Goal: Information Seeking & Learning: Check status

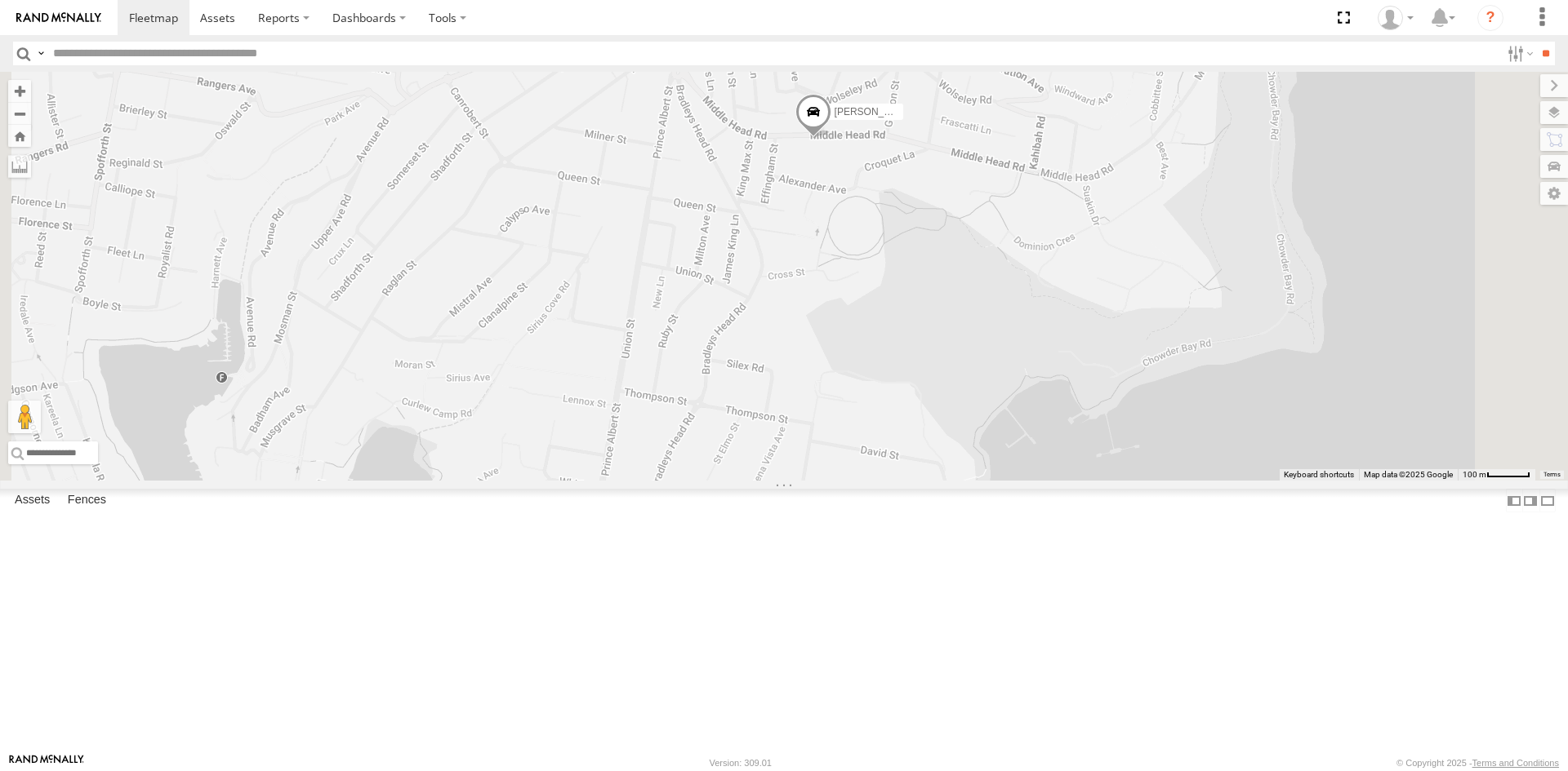
click at [0, 0] on span at bounding box center [0, 0] width 0 height 0
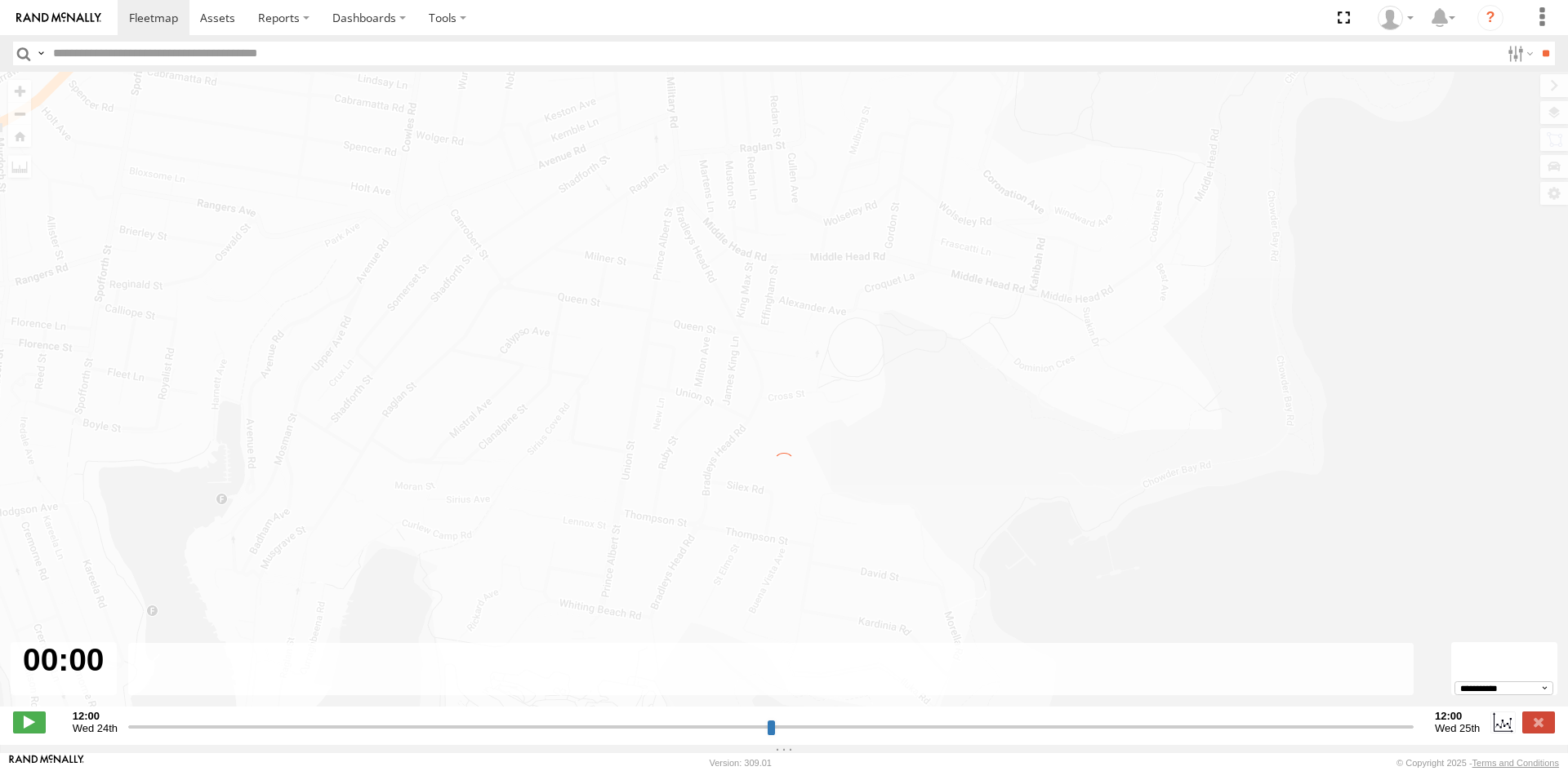
type input "**********"
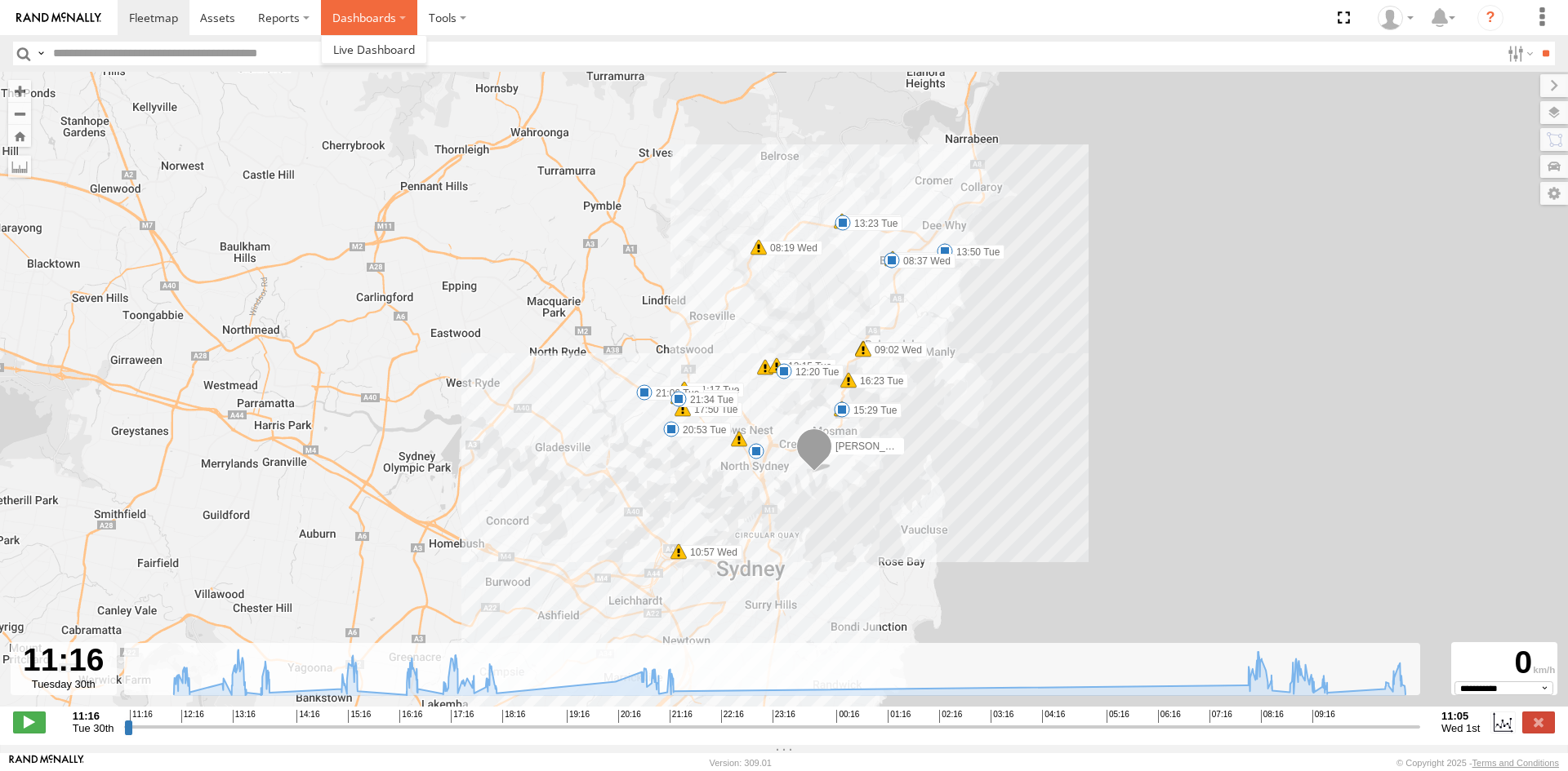
click at [355, 13] on label "Dashboards" at bounding box center [369, 18] width 96 height 35
click at [214, 17] on span at bounding box center [218, 18] width 35 height 16
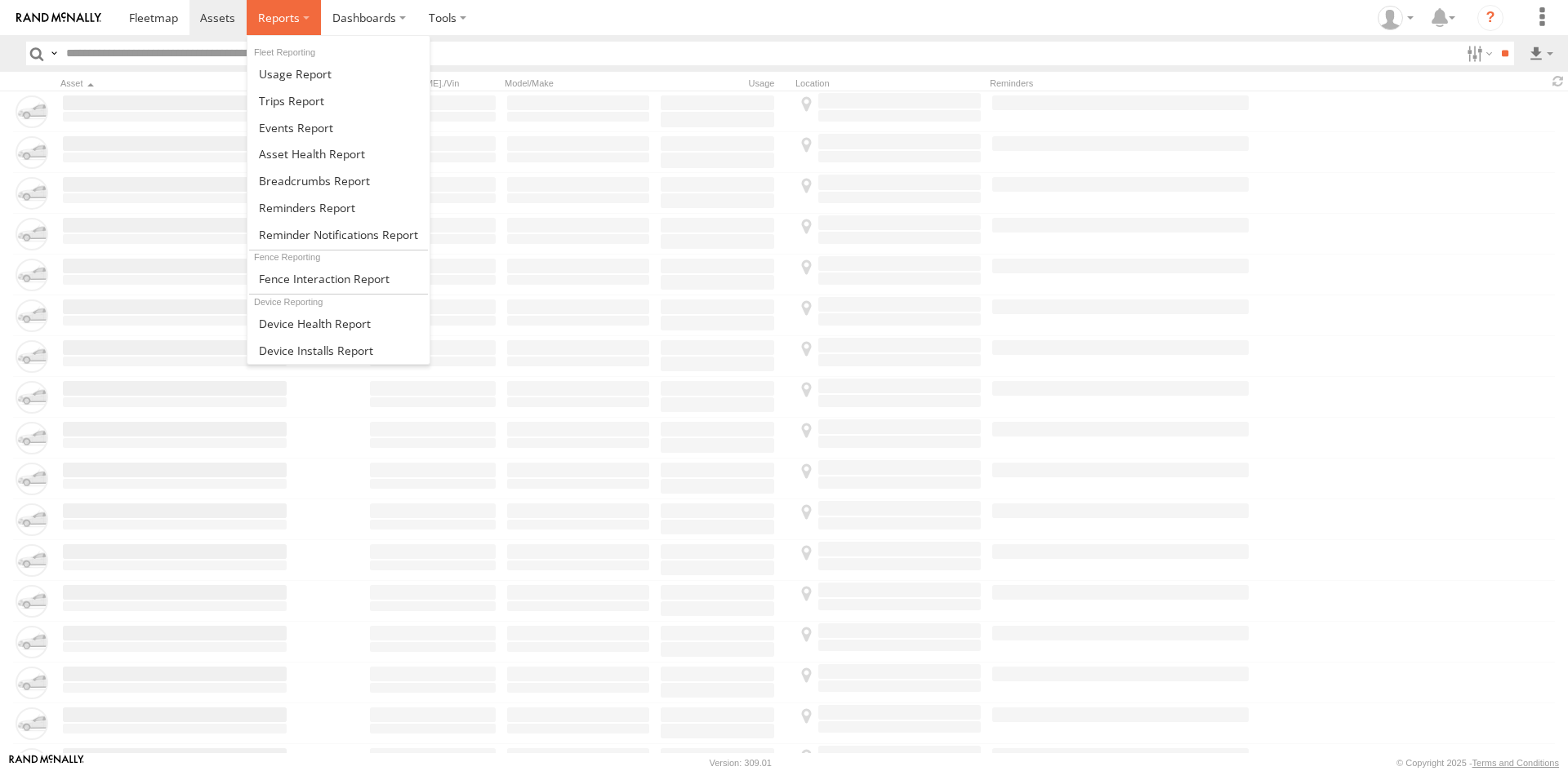
click at [300, 14] on label at bounding box center [284, 18] width 74 height 35
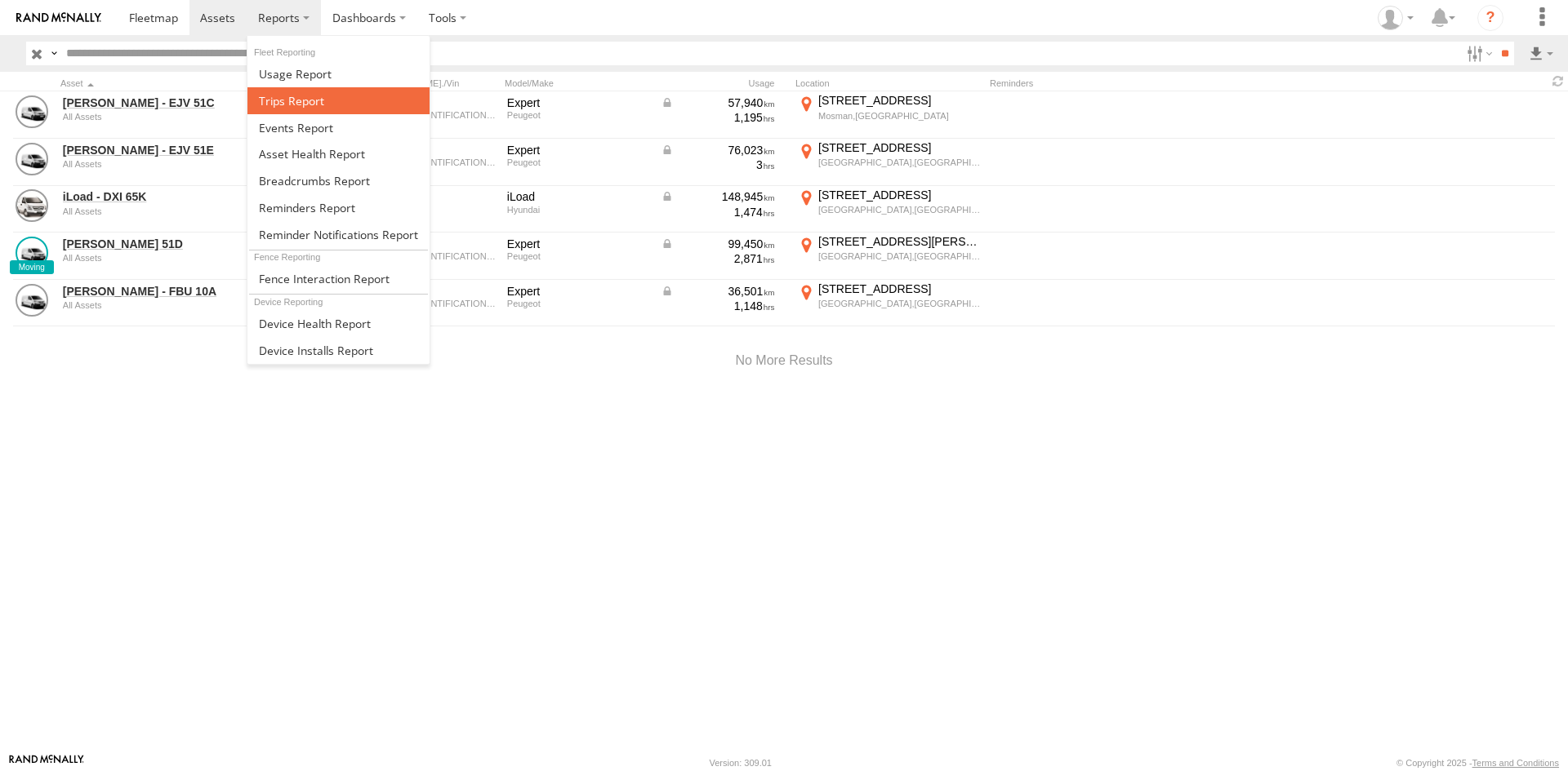
click at [310, 103] on span at bounding box center [291, 100] width 65 height 16
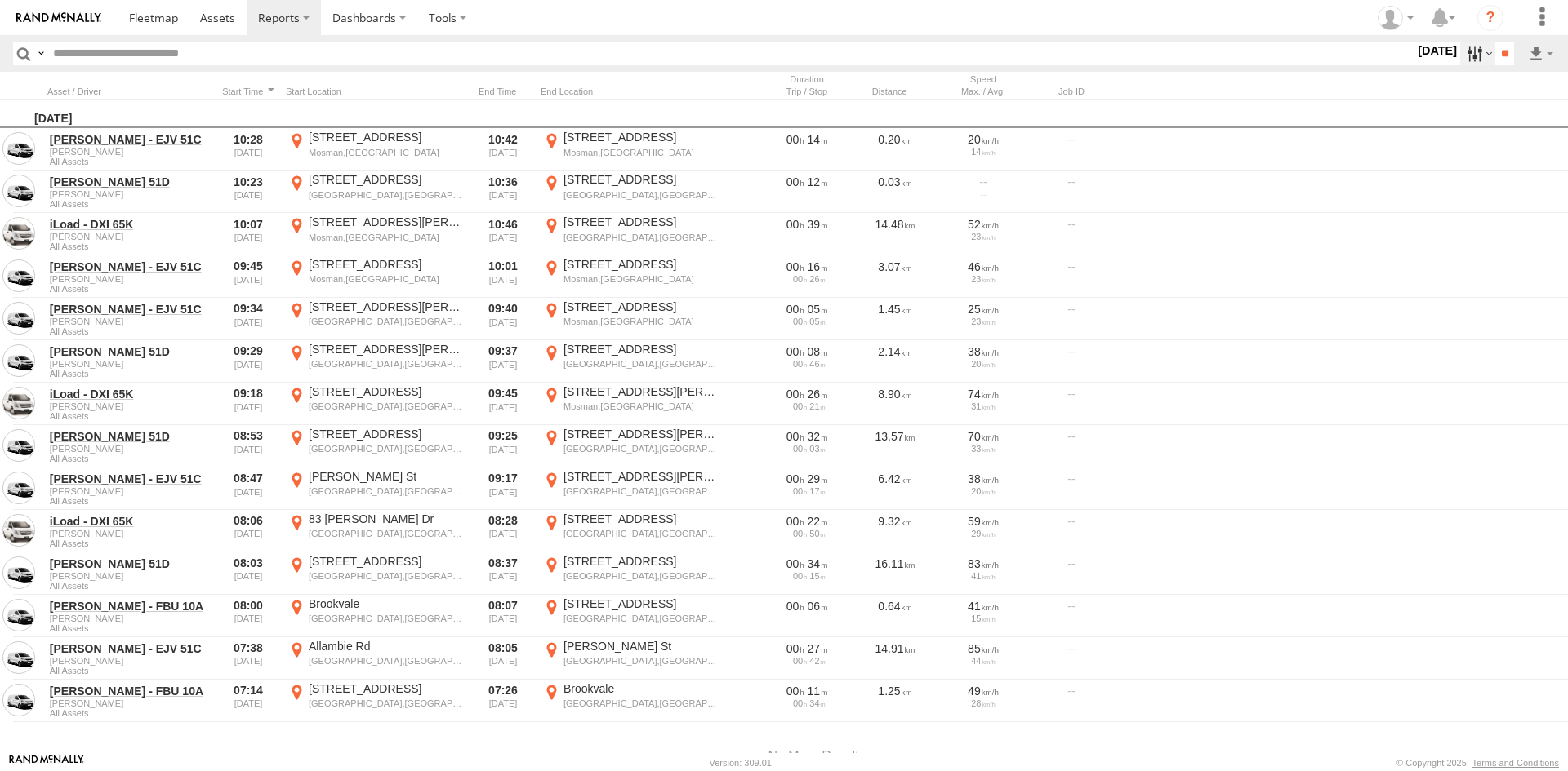
click at [1460, 62] on label at bounding box center [1478, 54] width 35 height 24
click at [0, 0] on label at bounding box center [0, 0] width 0 height 0
click at [1497, 62] on input "**" at bounding box center [1504, 54] width 19 height 24
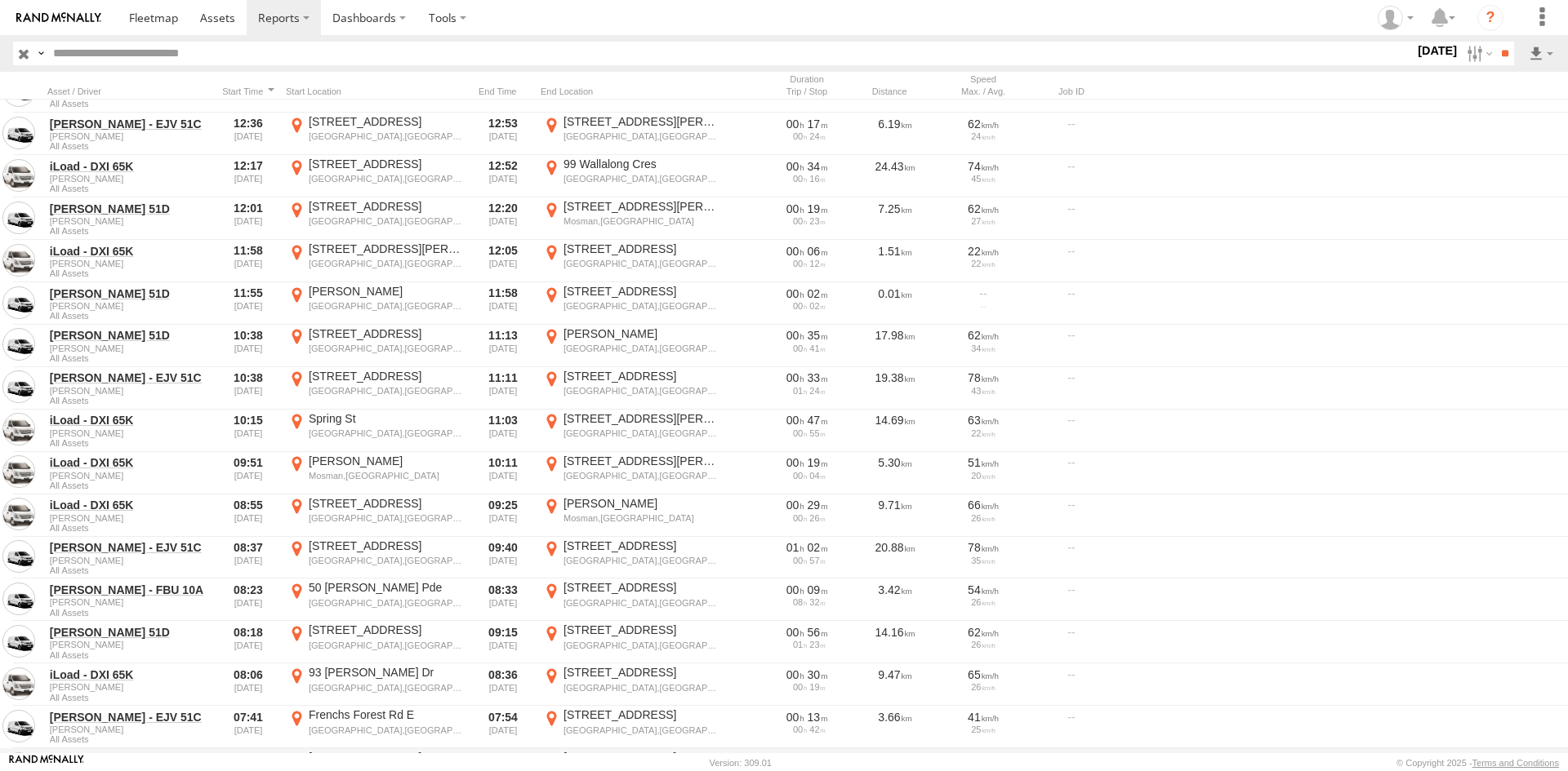
scroll to position [898, 0]
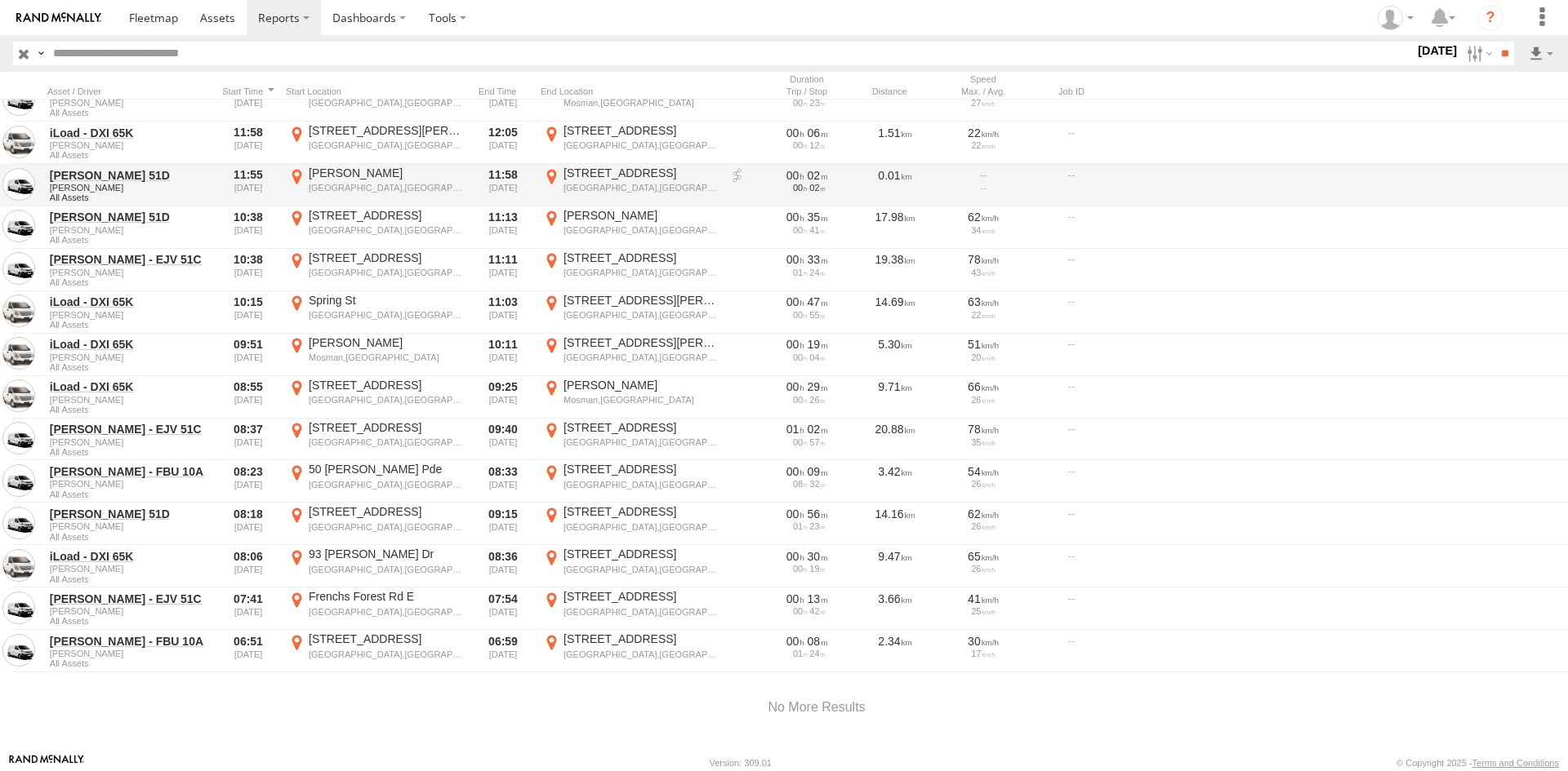
click at [594, 190] on div "Manly,NSW" at bounding box center [641, 187] width 154 height 11
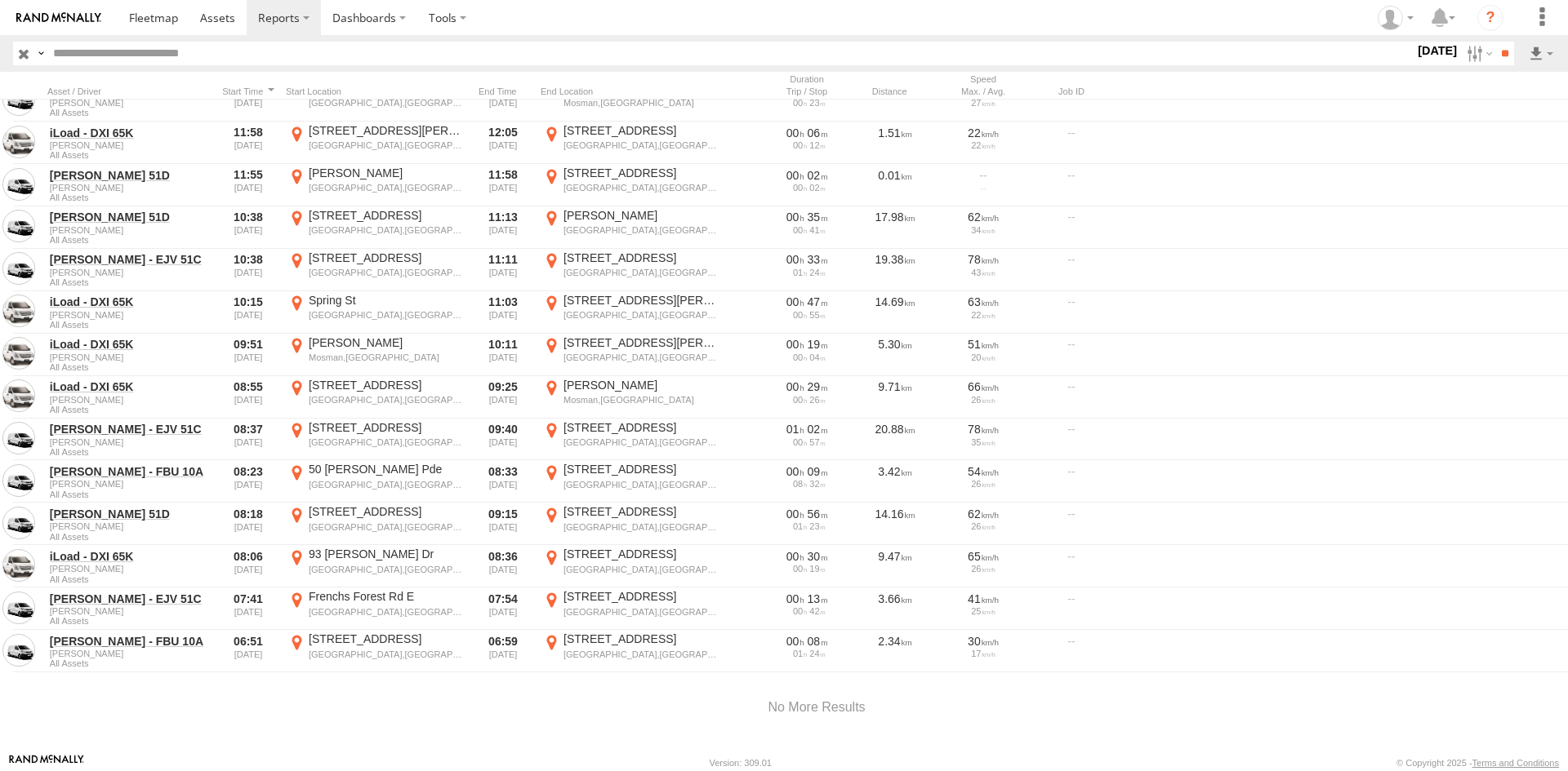
click at [0, 0] on label "×" at bounding box center [0, 0] width 0 height 0
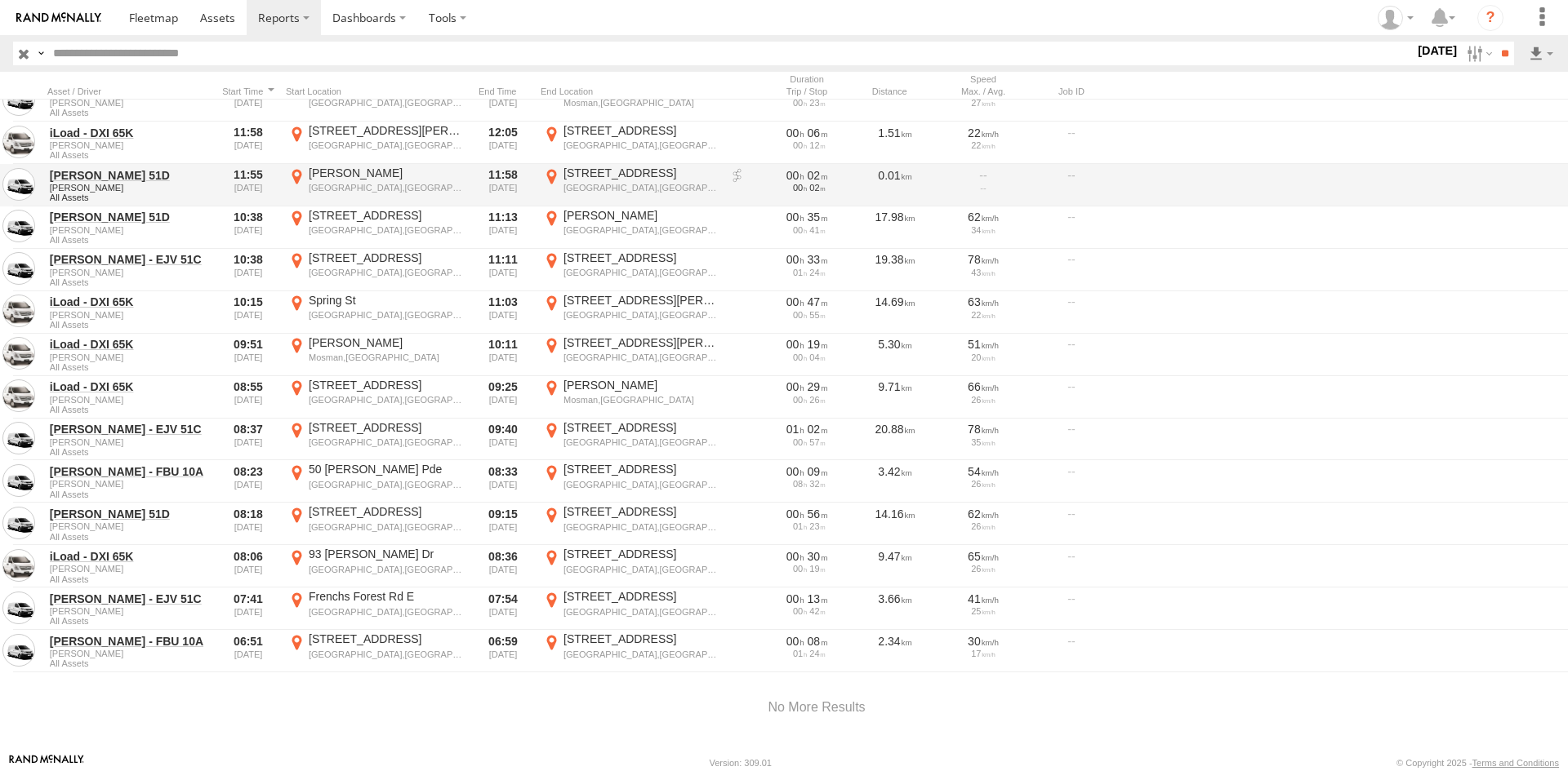
scroll to position [816, 0]
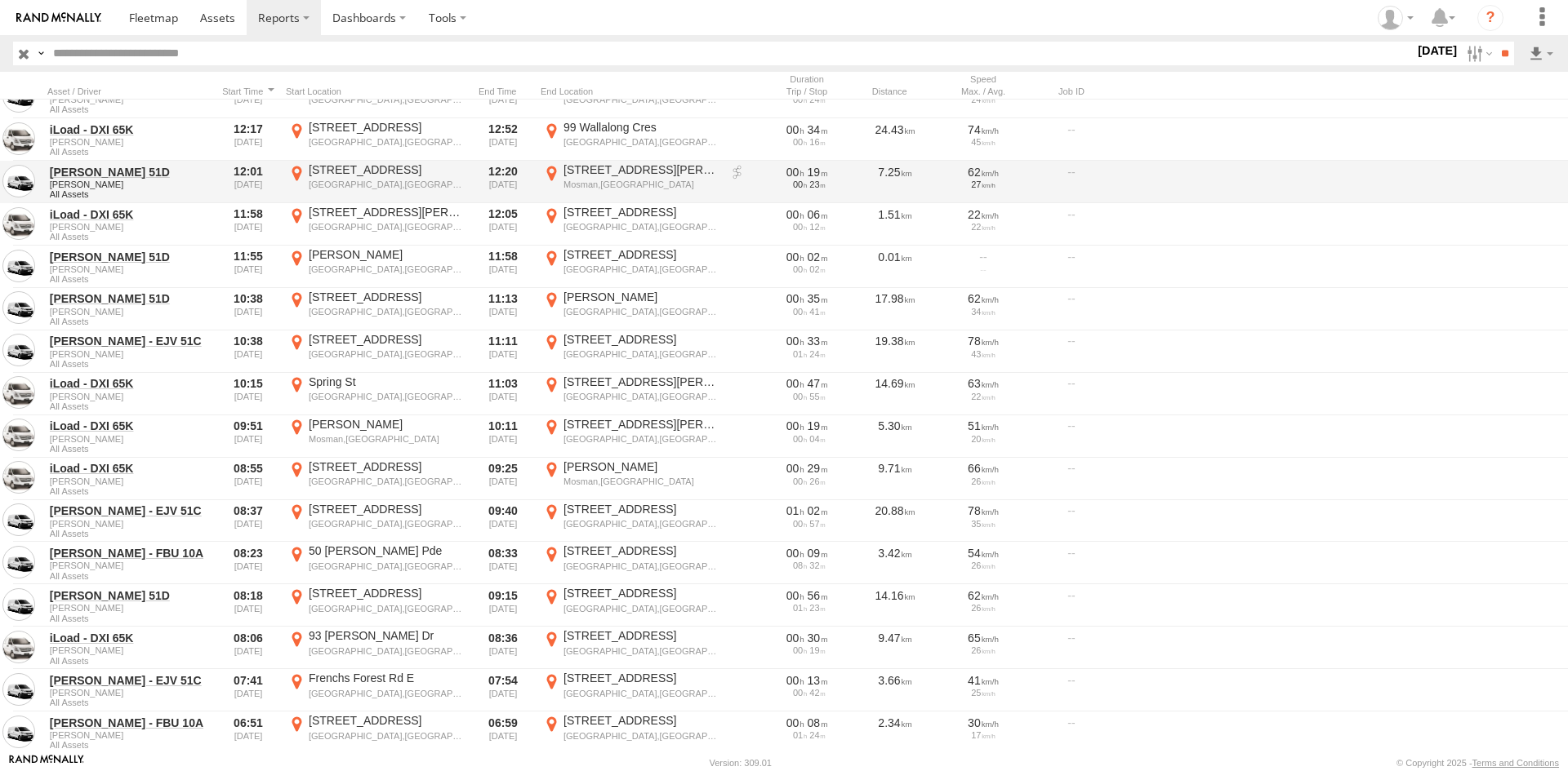
click at [617, 171] on div "62 Moruben Rd" at bounding box center [641, 170] width 154 height 15
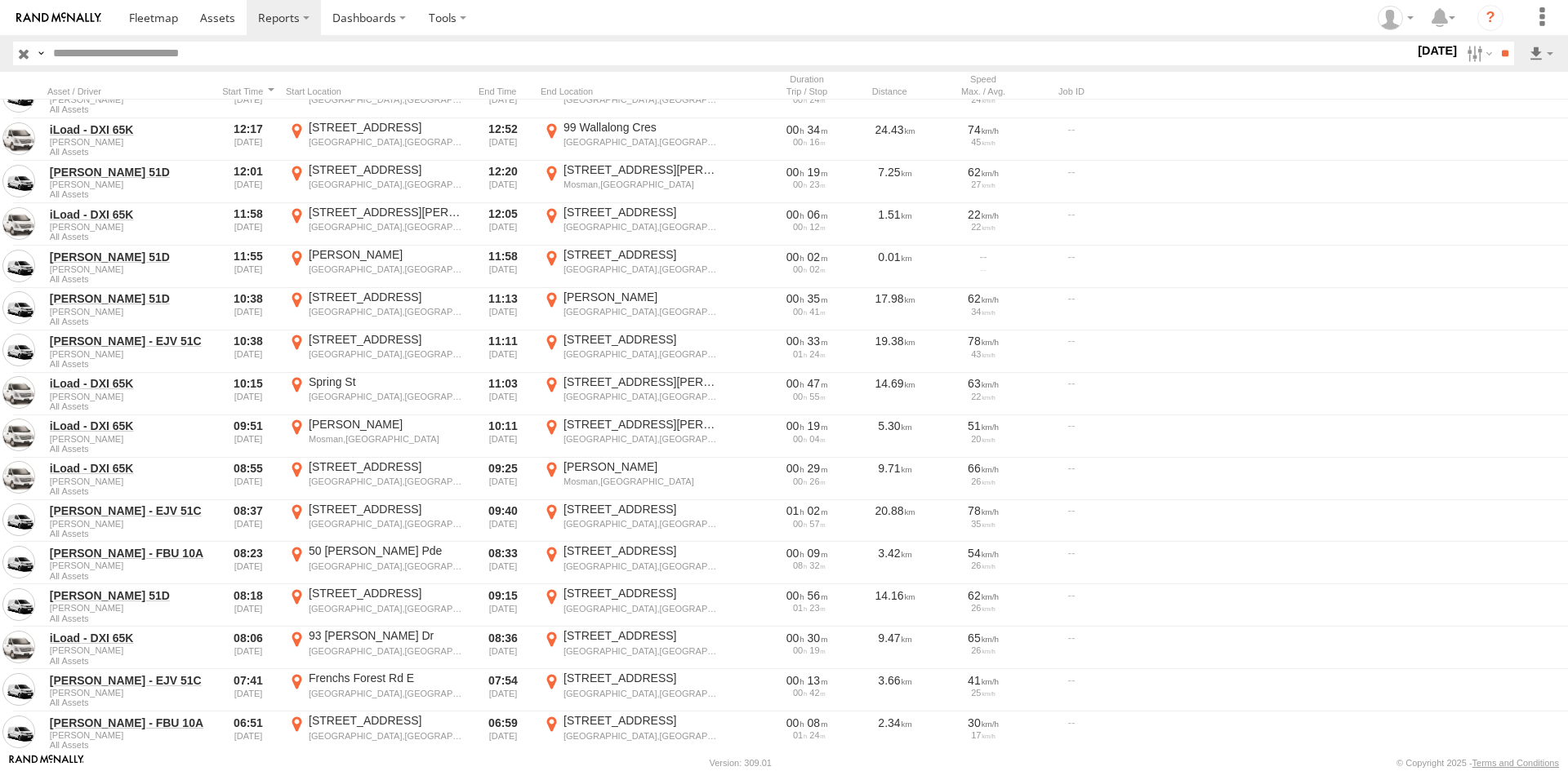
click at [0, 0] on label "×" at bounding box center [0, 0] width 0 height 0
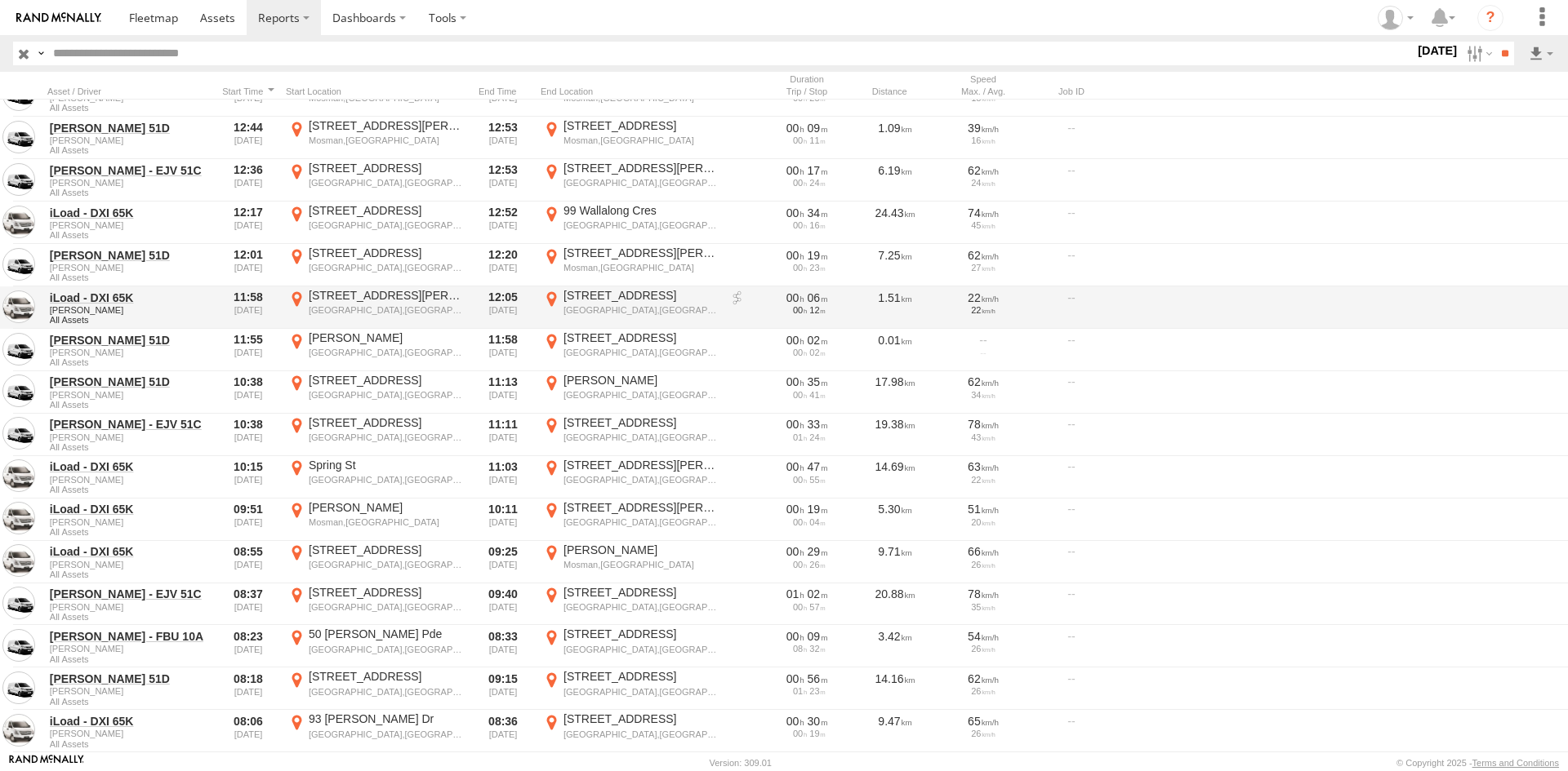
scroll to position [652, 0]
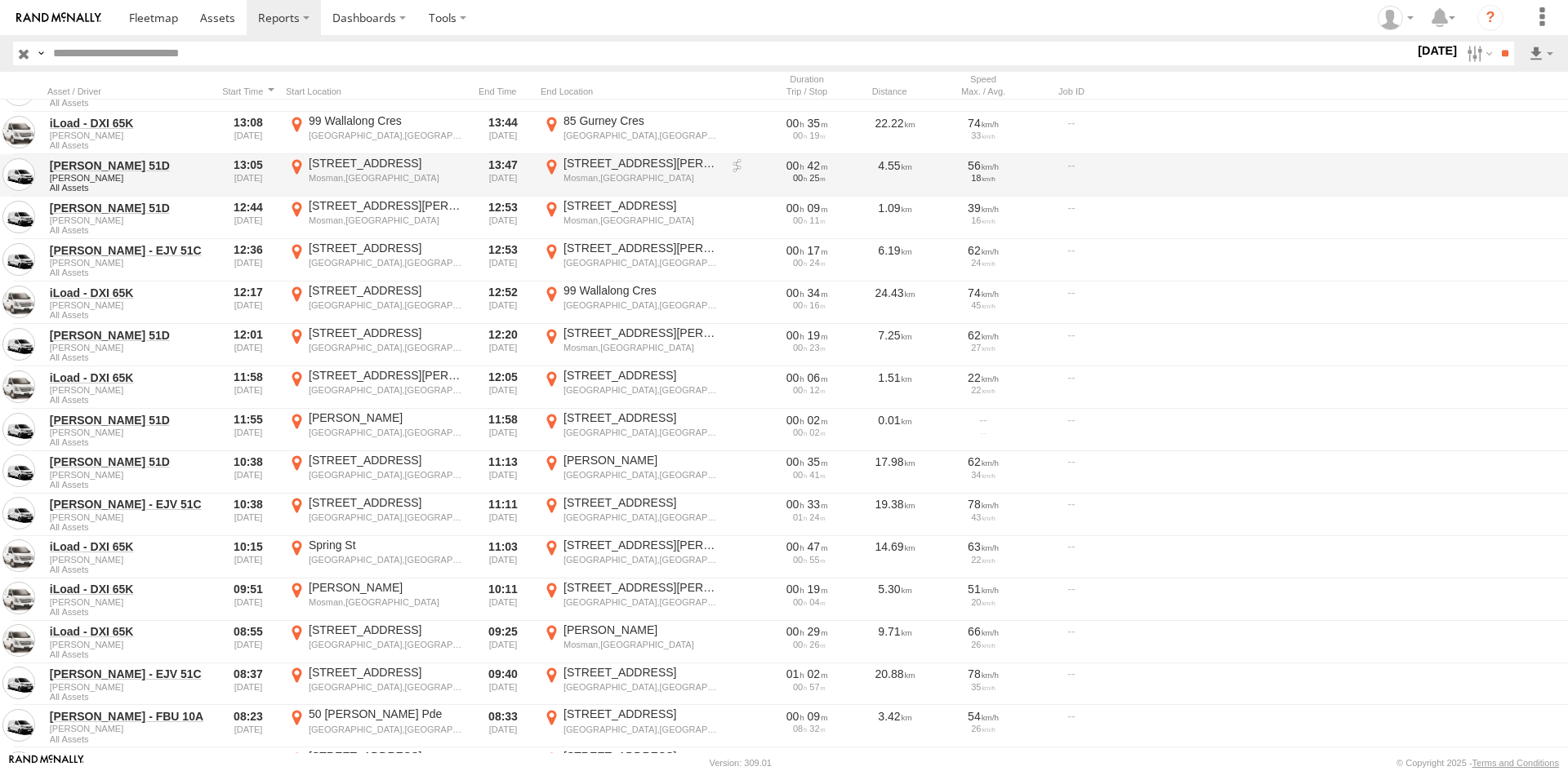
click at [623, 173] on div "Mosman,NSW" at bounding box center [641, 178] width 154 height 11
click at [0, 0] on label "×" at bounding box center [0, 0] width 0 height 0
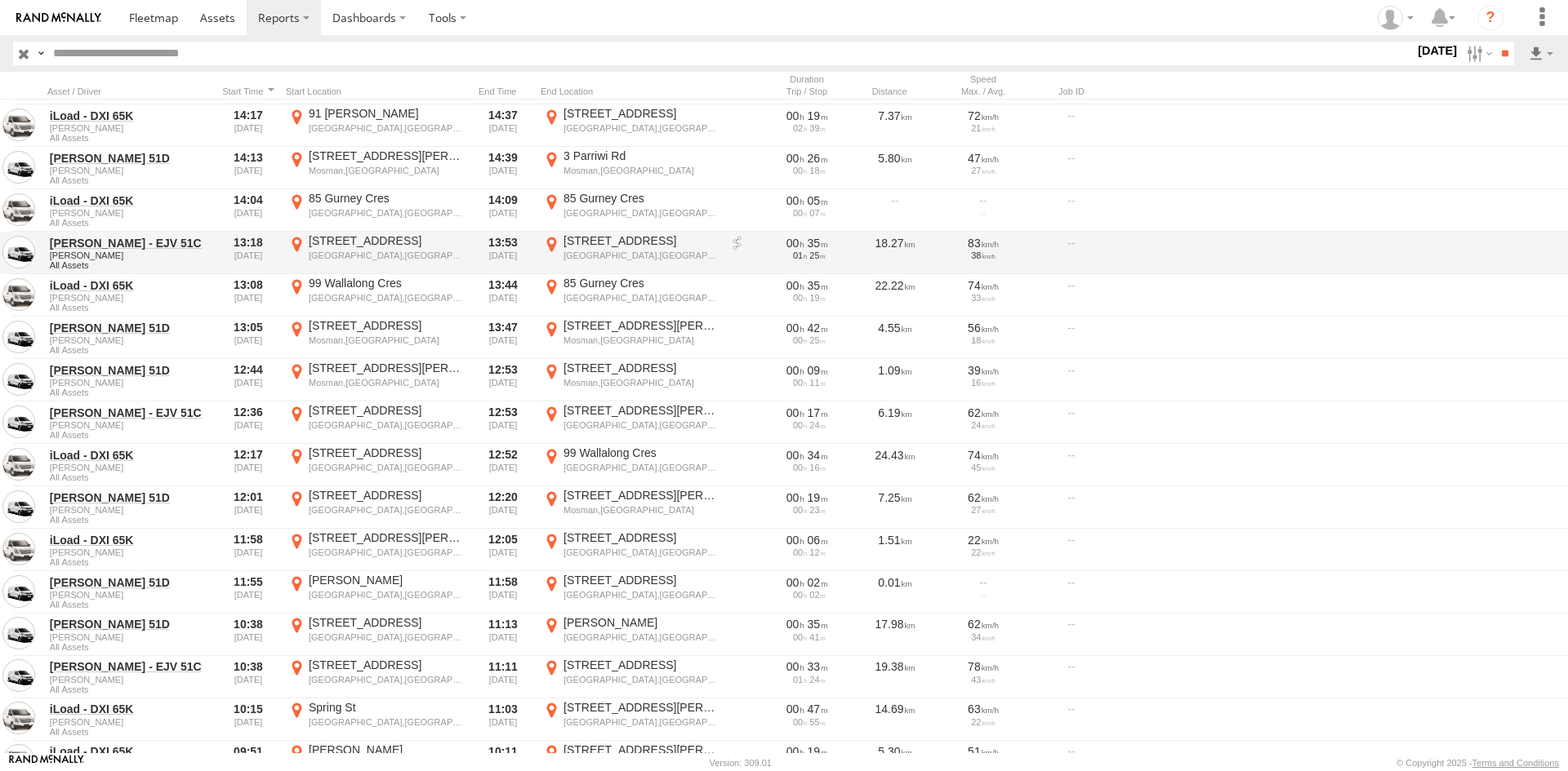
scroll to position [489, 0]
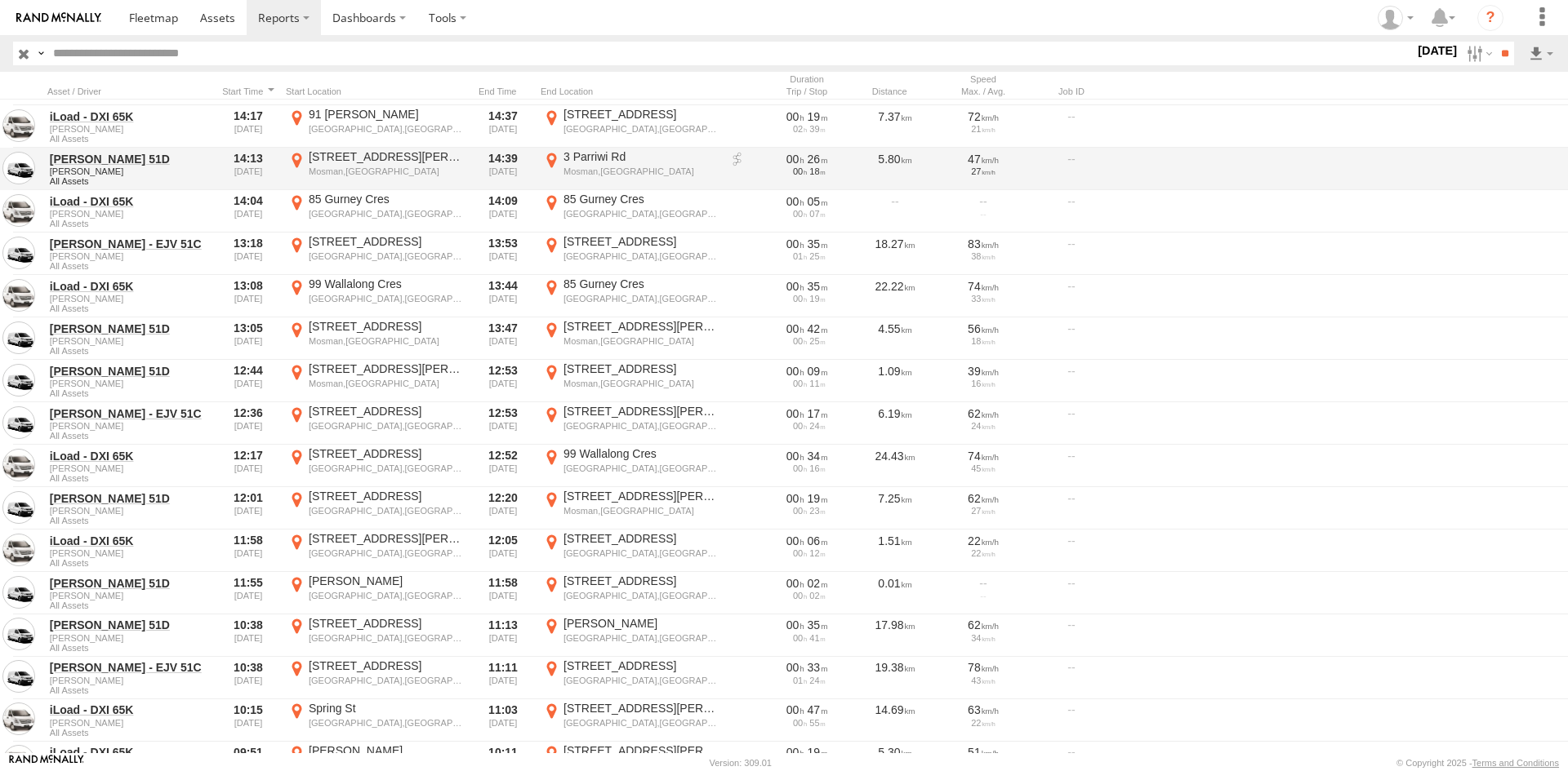
click at [378, 171] on div "Mosman,NSW" at bounding box center [386, 171] width 154 height 11
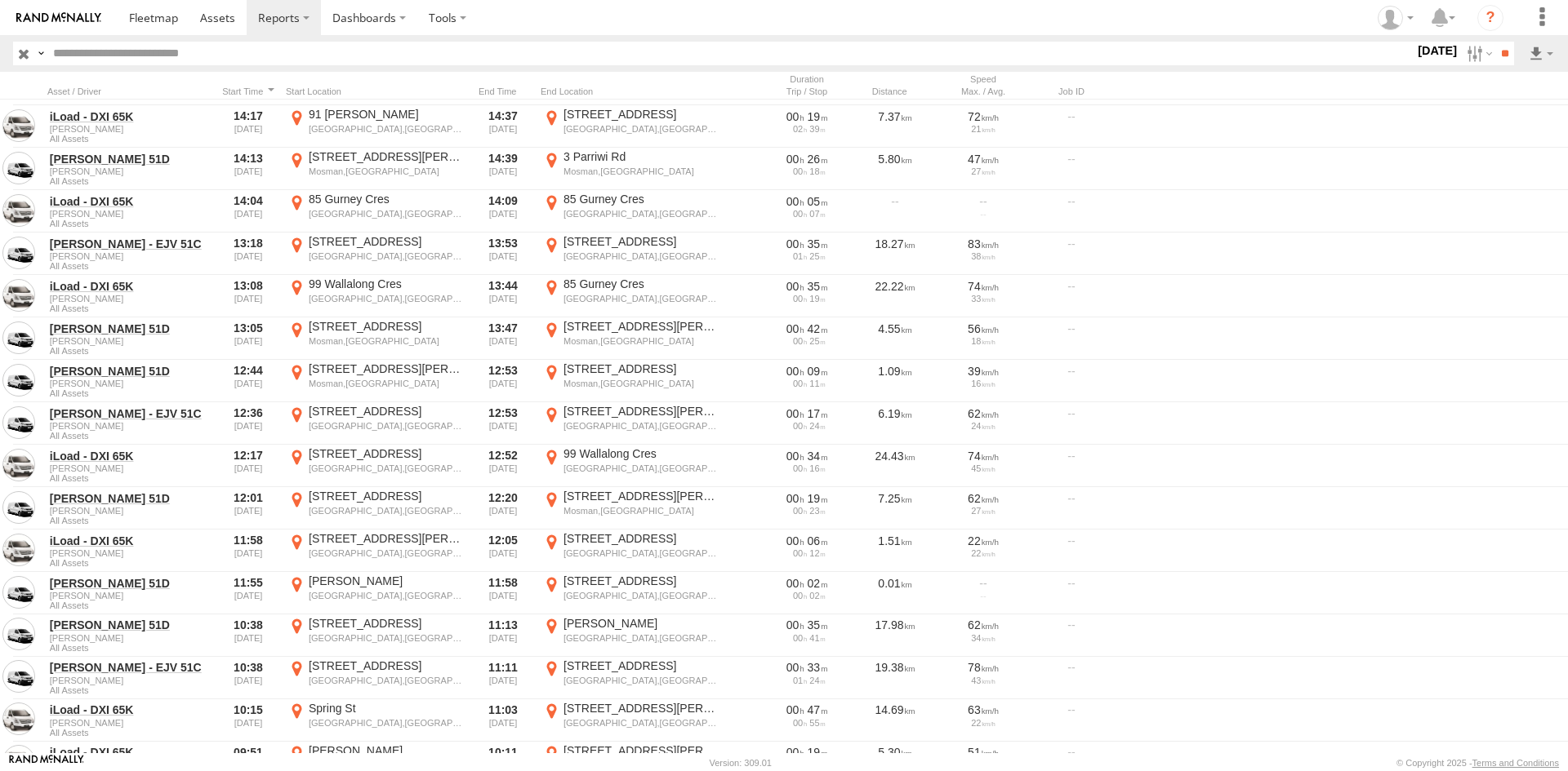
click at [0, 0] on div "Location Details ×" at bounding box center [0, 0] width 0 height 0
click at [0, 0] on div "Location Details" at bounding box center [0, 0] width 0 height 0
click at [0, 0] on div "Location Details ×" at bounding box center [0, 0] width 0 height 0
click at [0, 0] on label "×" at bounding box center [0, 0] width 0 height 0
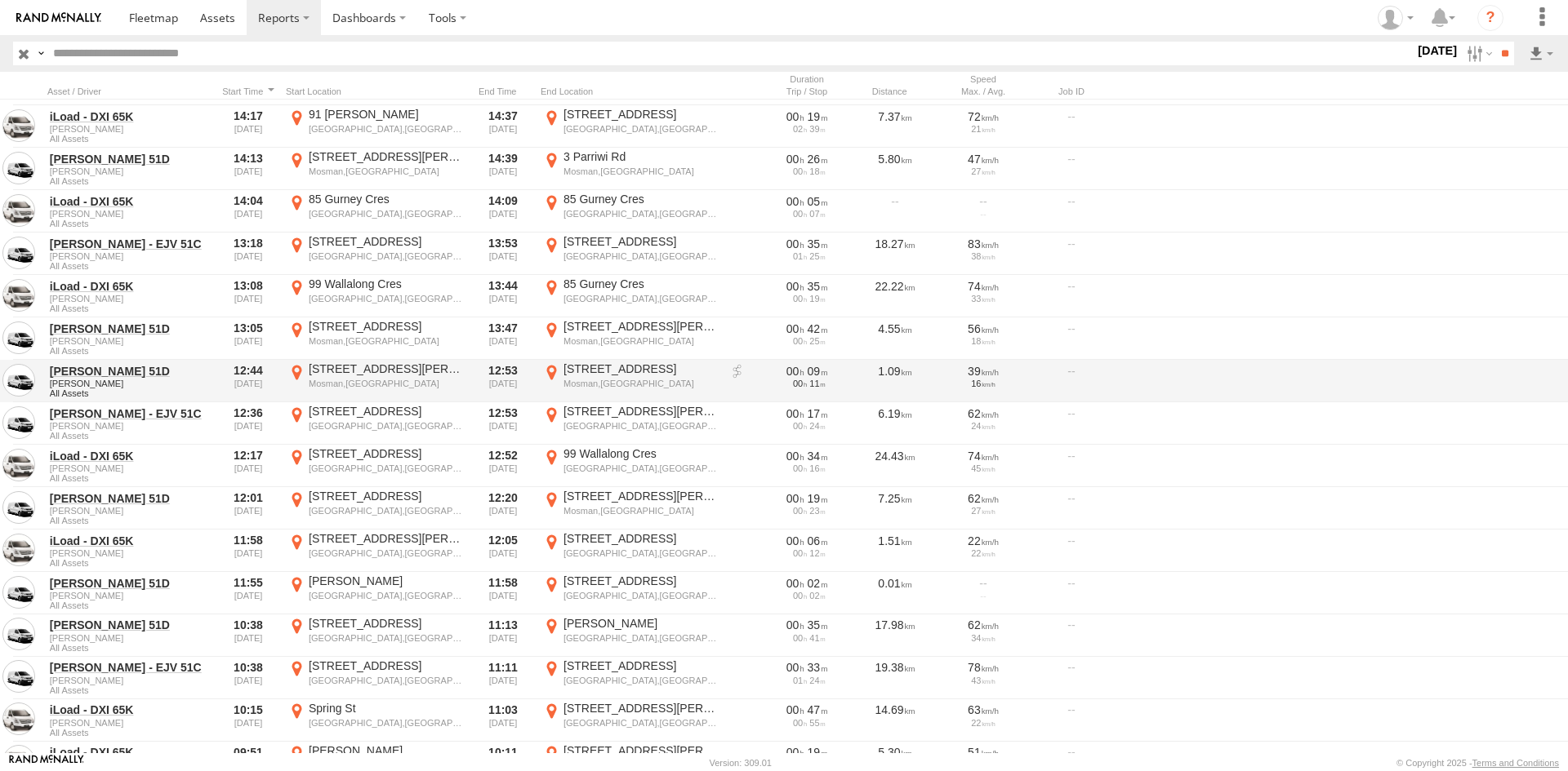
click at [601, 371] on div "153-157 Spit Rd" at bounding box center [641, 369] width 154 height 15
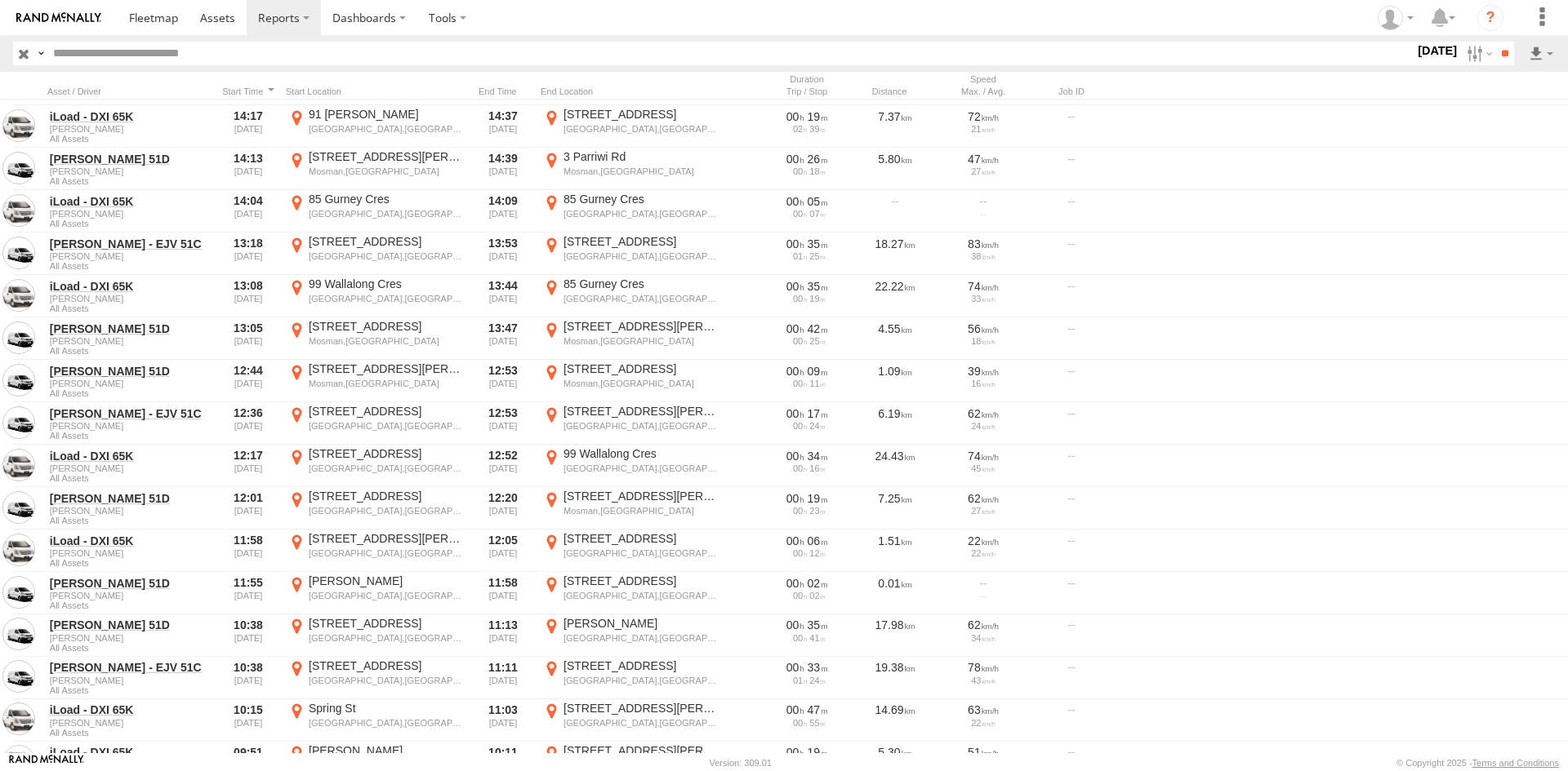
click at [0, 0] on label "×" at bounding box center [0, 0] width 0 height 0
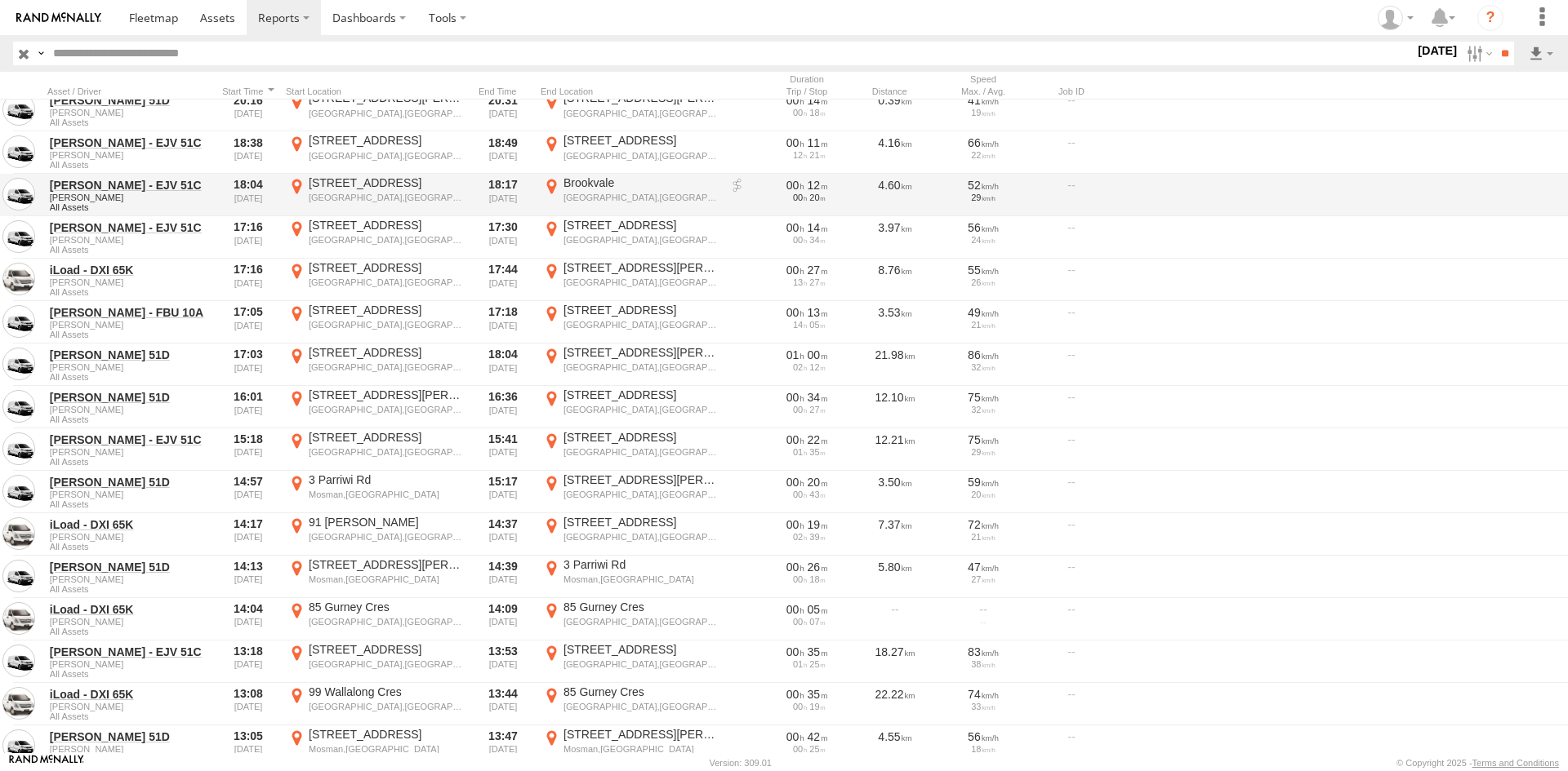
scroll to position [0, 0]
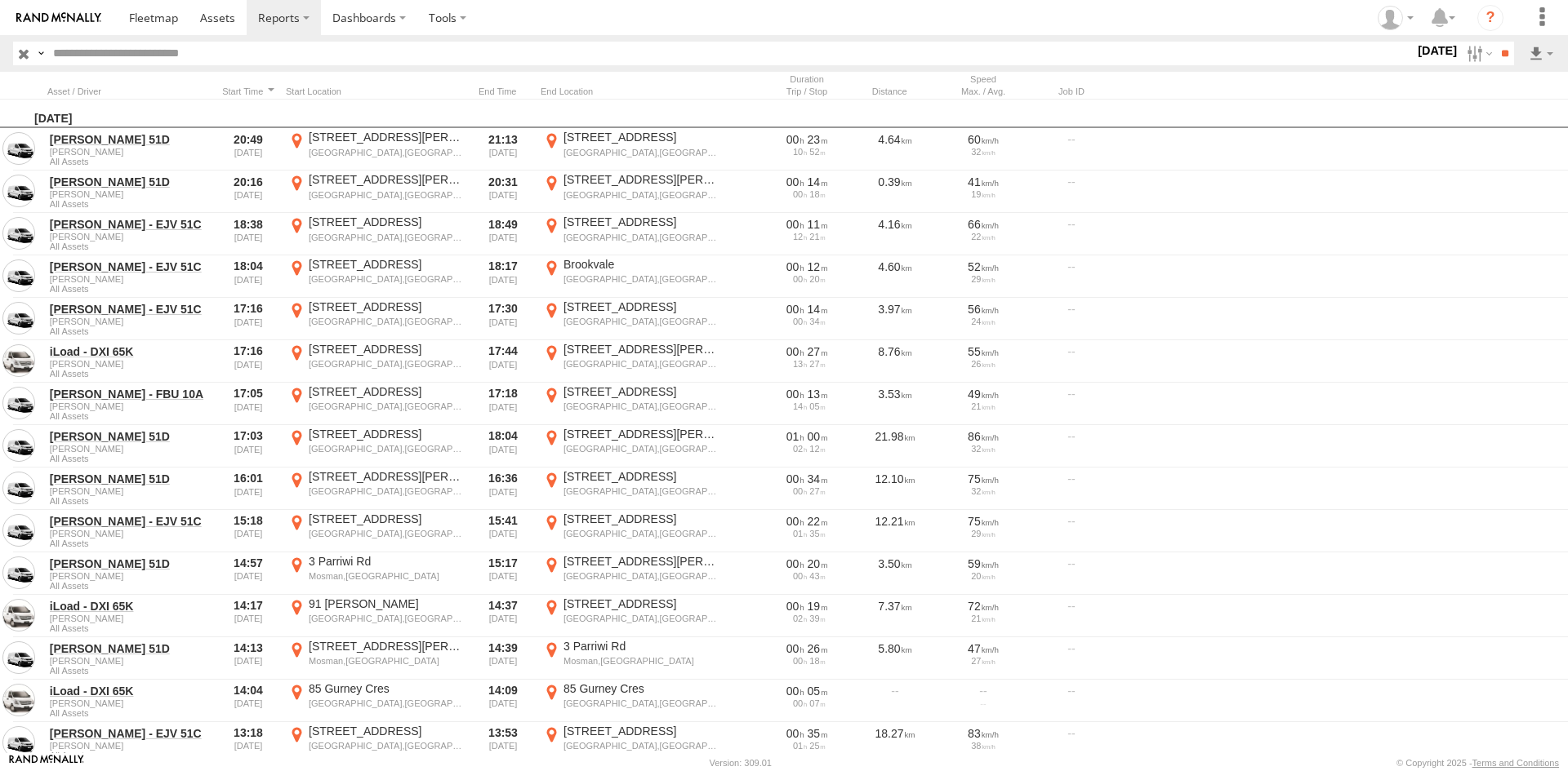
click at [1414, 49] on label "23 Sep 25" at bounding box center [1436, 50] width 45 height 18
click at [0, 0] on label at bounding box center [0, 0] width 0 height 0
click at [1502, 57] on input "**" at bounding box center [1504, 54] width 19 height 24
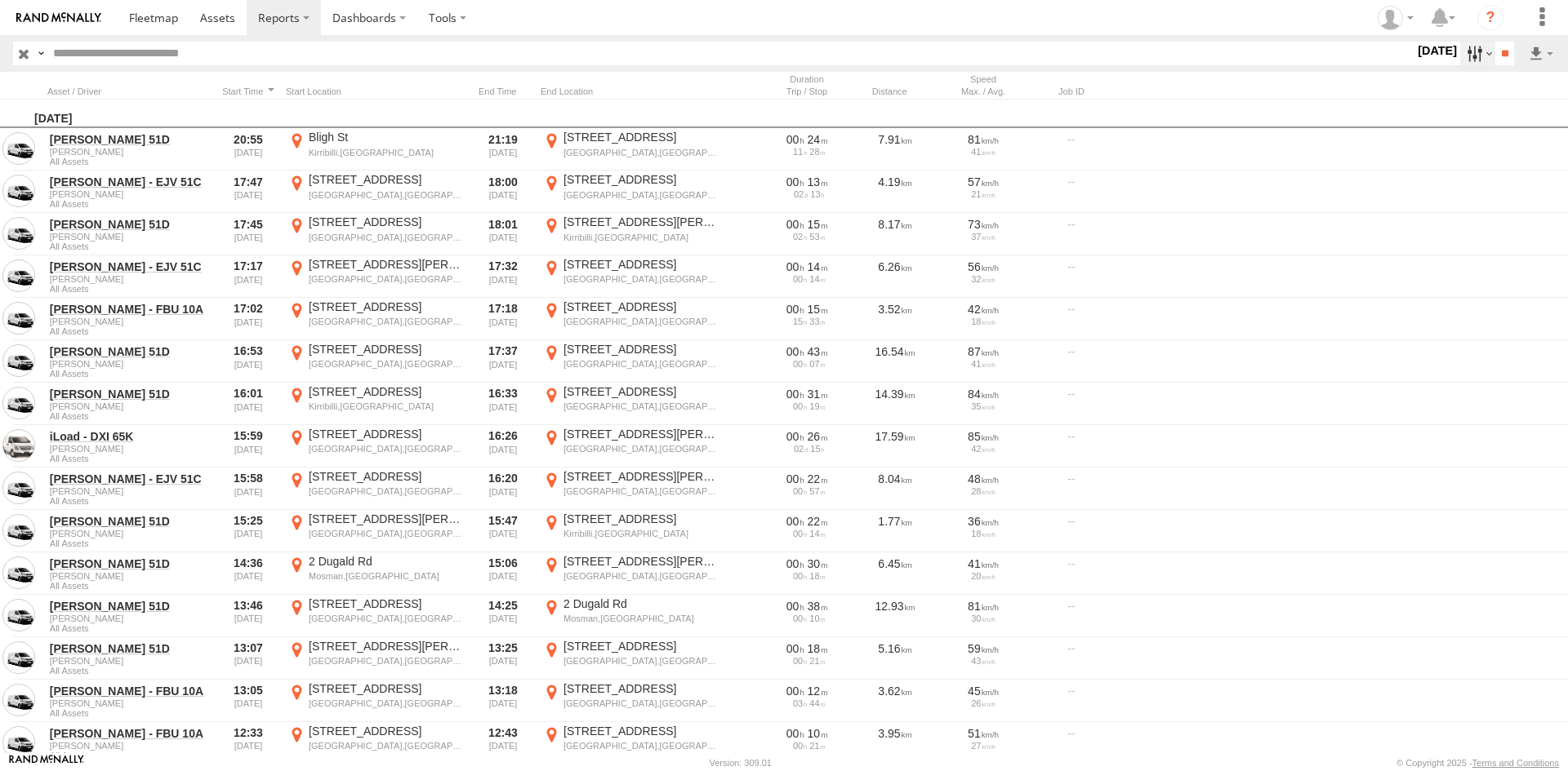
click at [1464, 53] on label at bounding box center [1478, 54] width 35 height 24
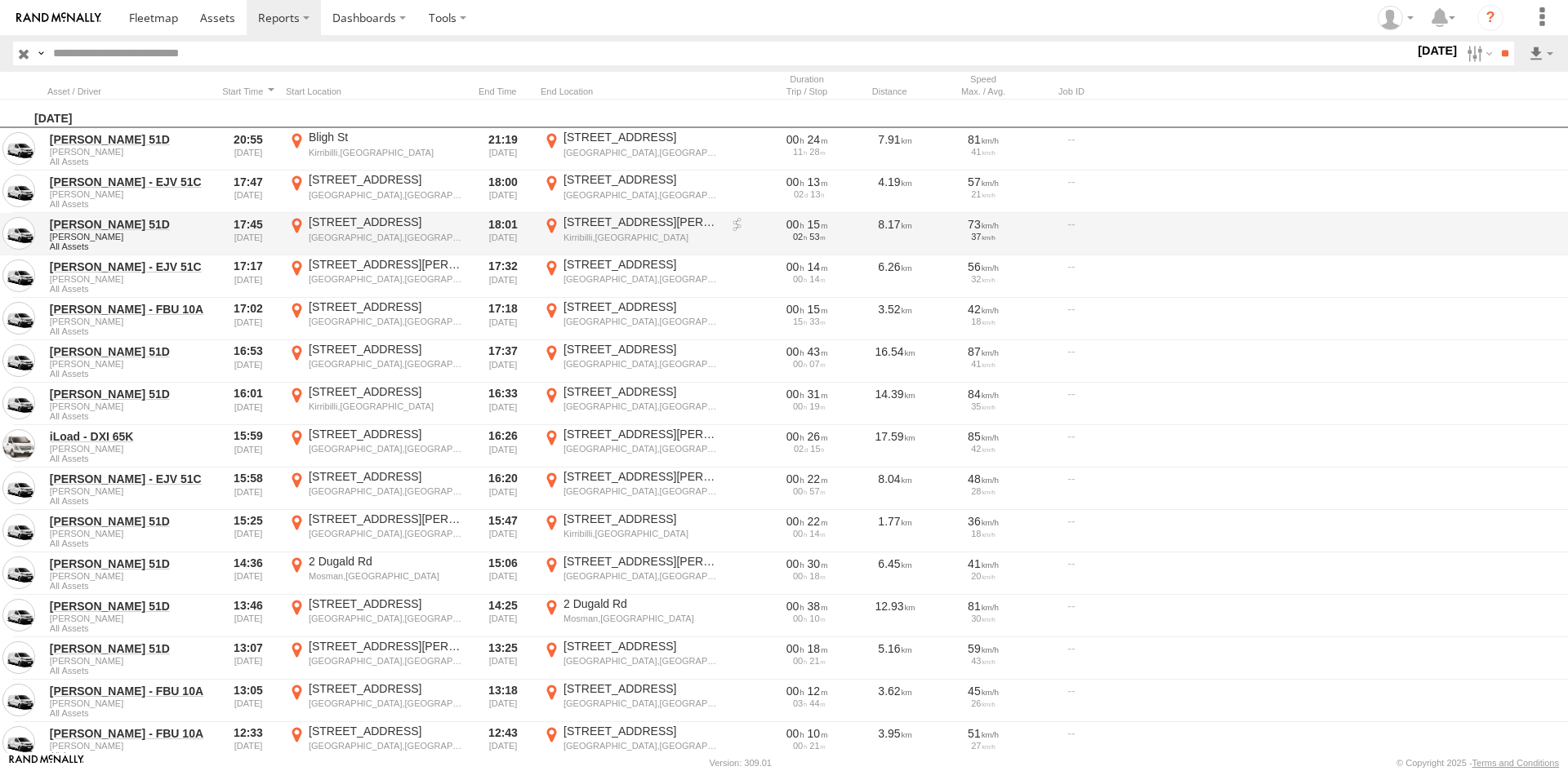
click at [737, 225] on link at bounding box center [737, 225] width 17 height 17
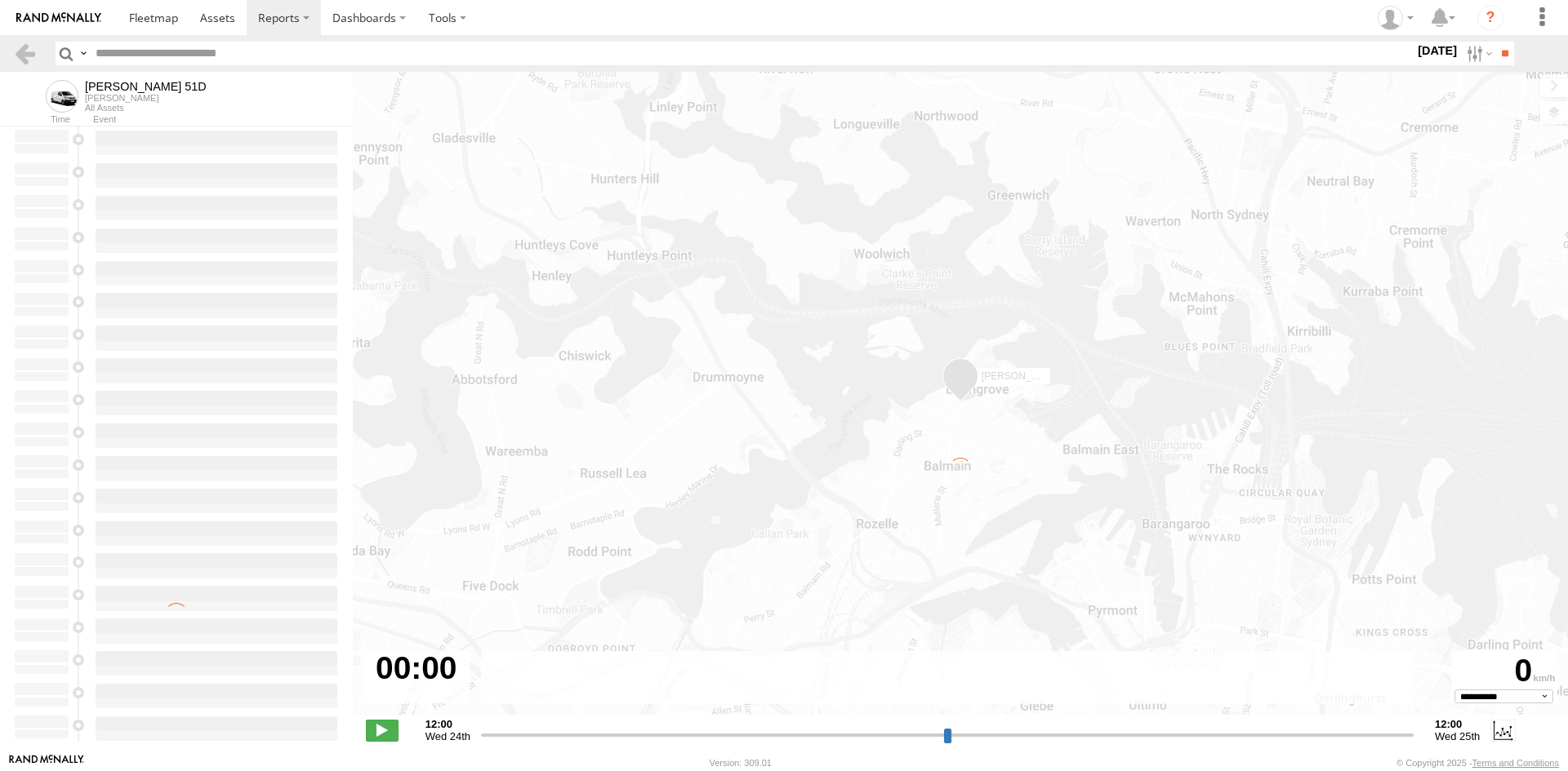
type input "**********"
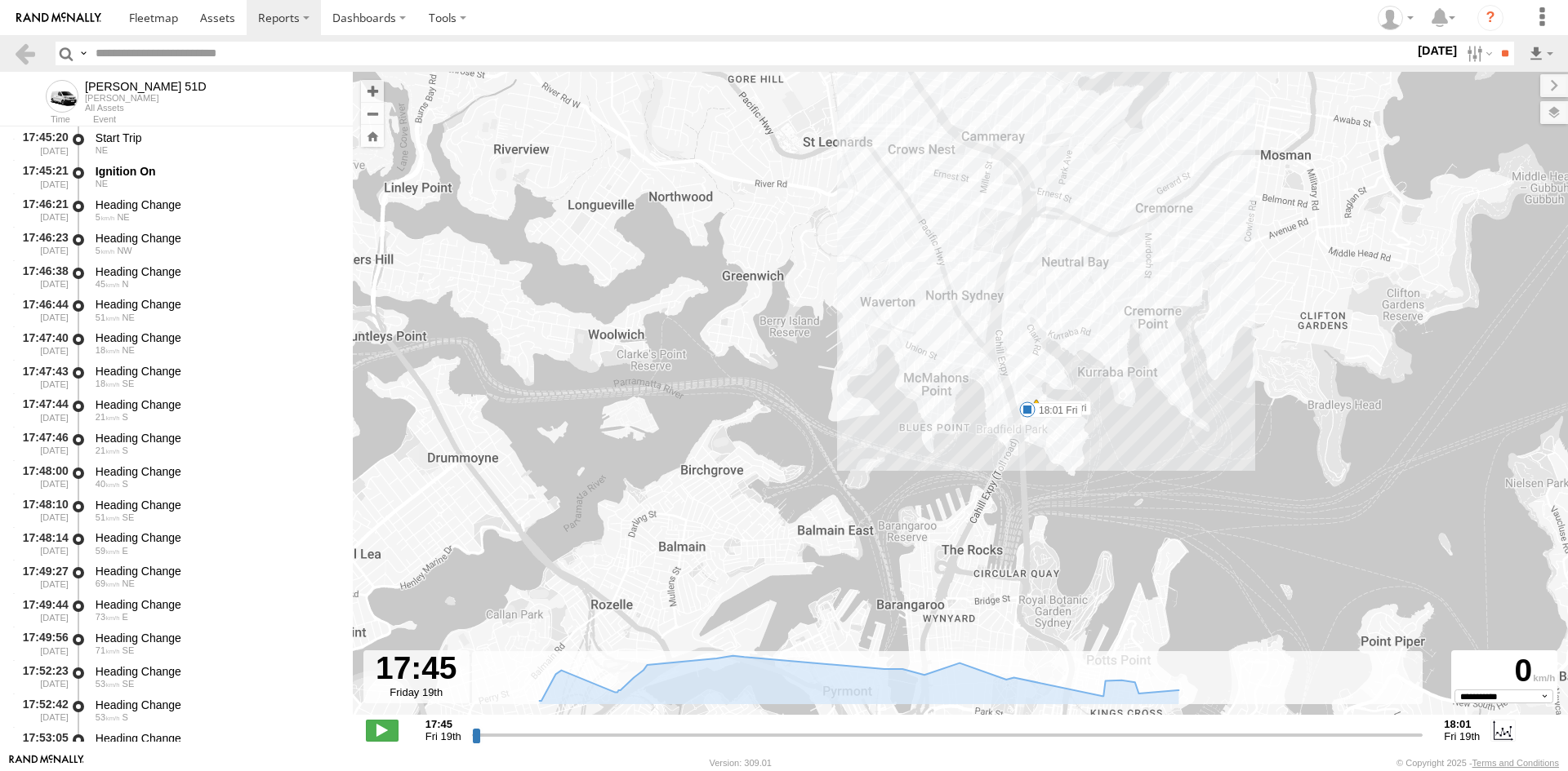
drag, startPoint x: 755, startPoint y: 421, endPoint x: 641, endPoint y: 215, distance: 235.4
click at [641, 215] on div "Peter - EJV 51D 17:57 Fri 18:01 Fri" at bounding box center [960, 401] width 1215 height 660
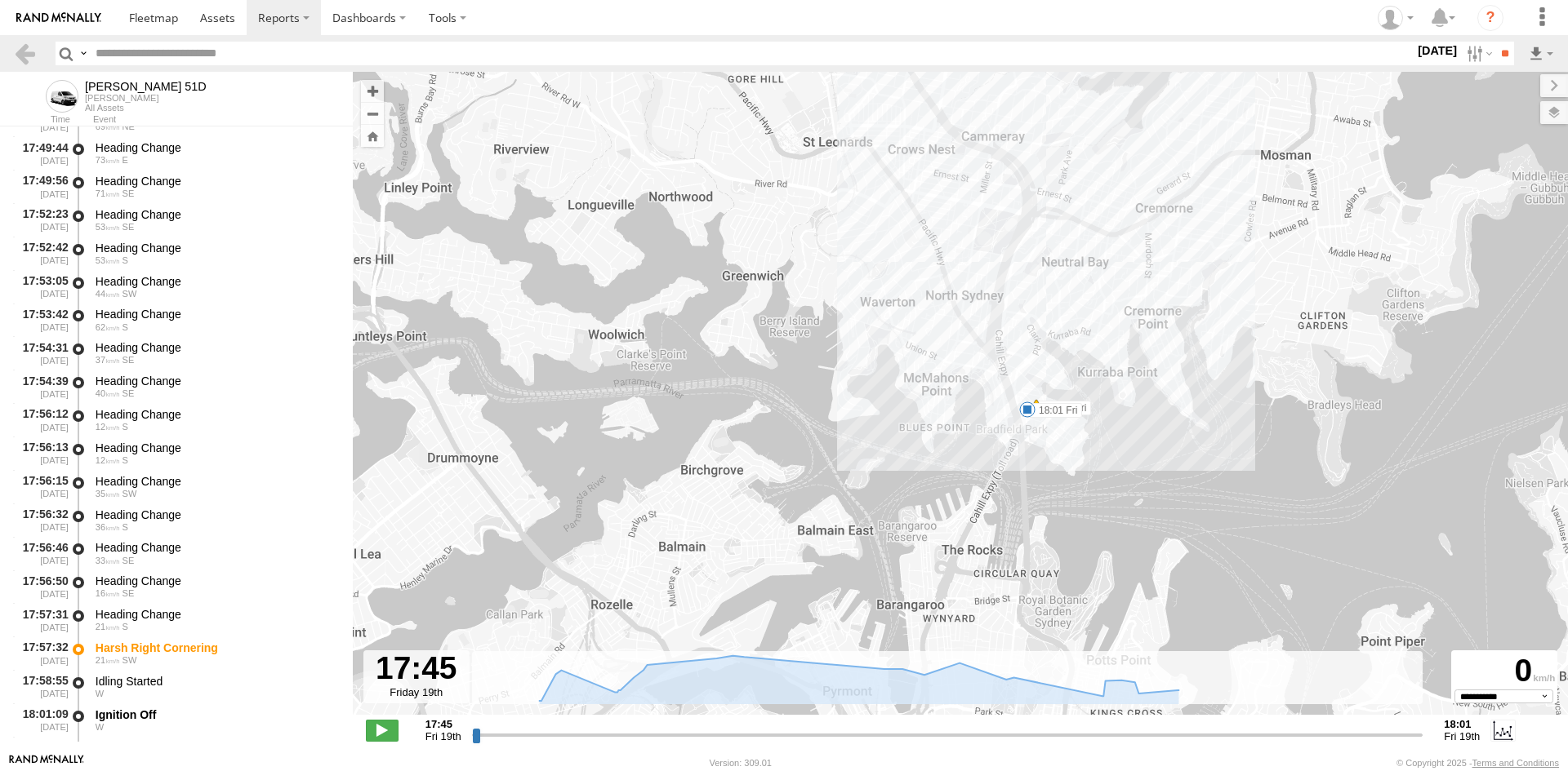
scroll to position [511, 0]
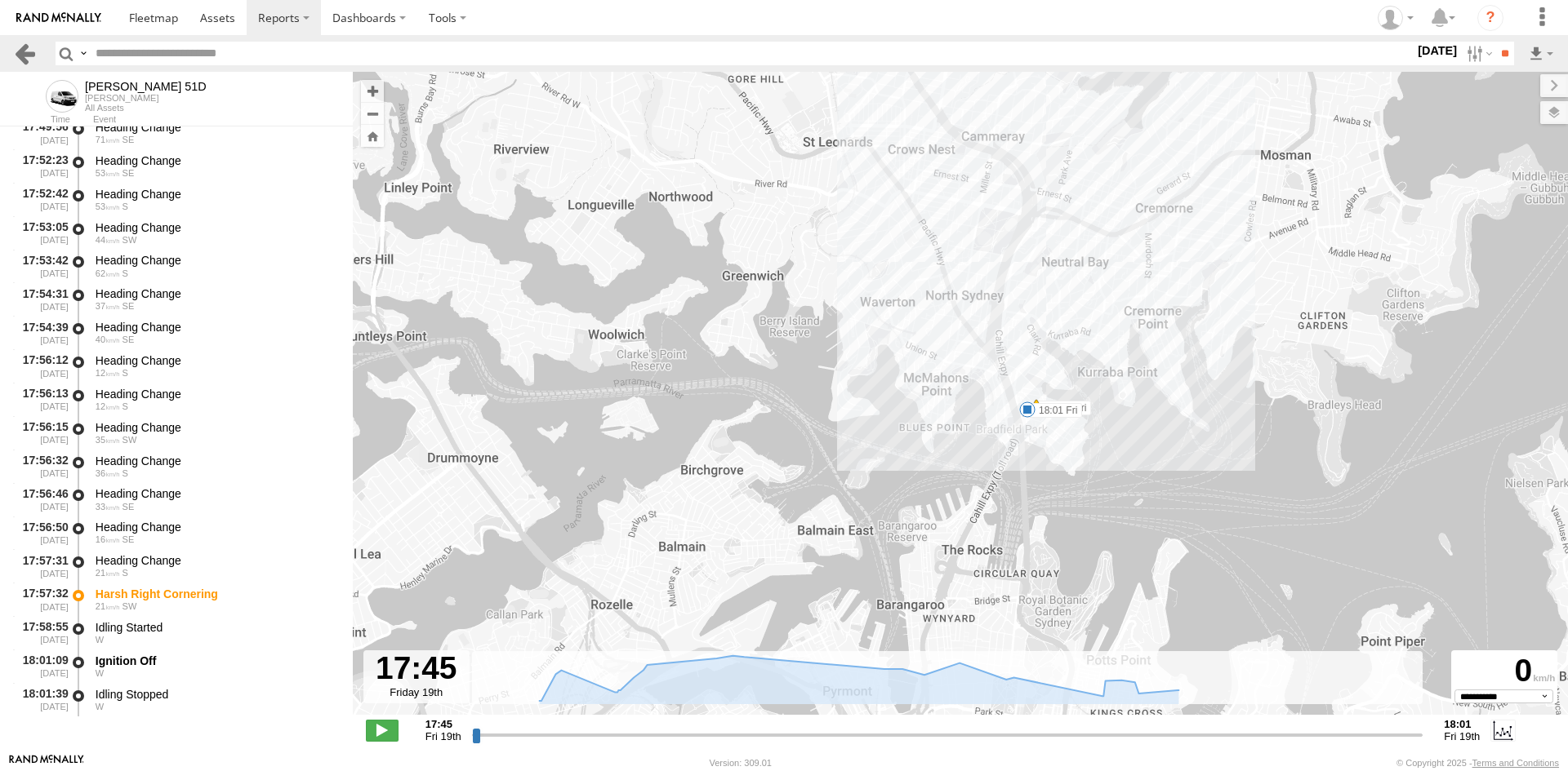
click at [26, 50] on link at bounding box center [25, 54] width 24 height 24
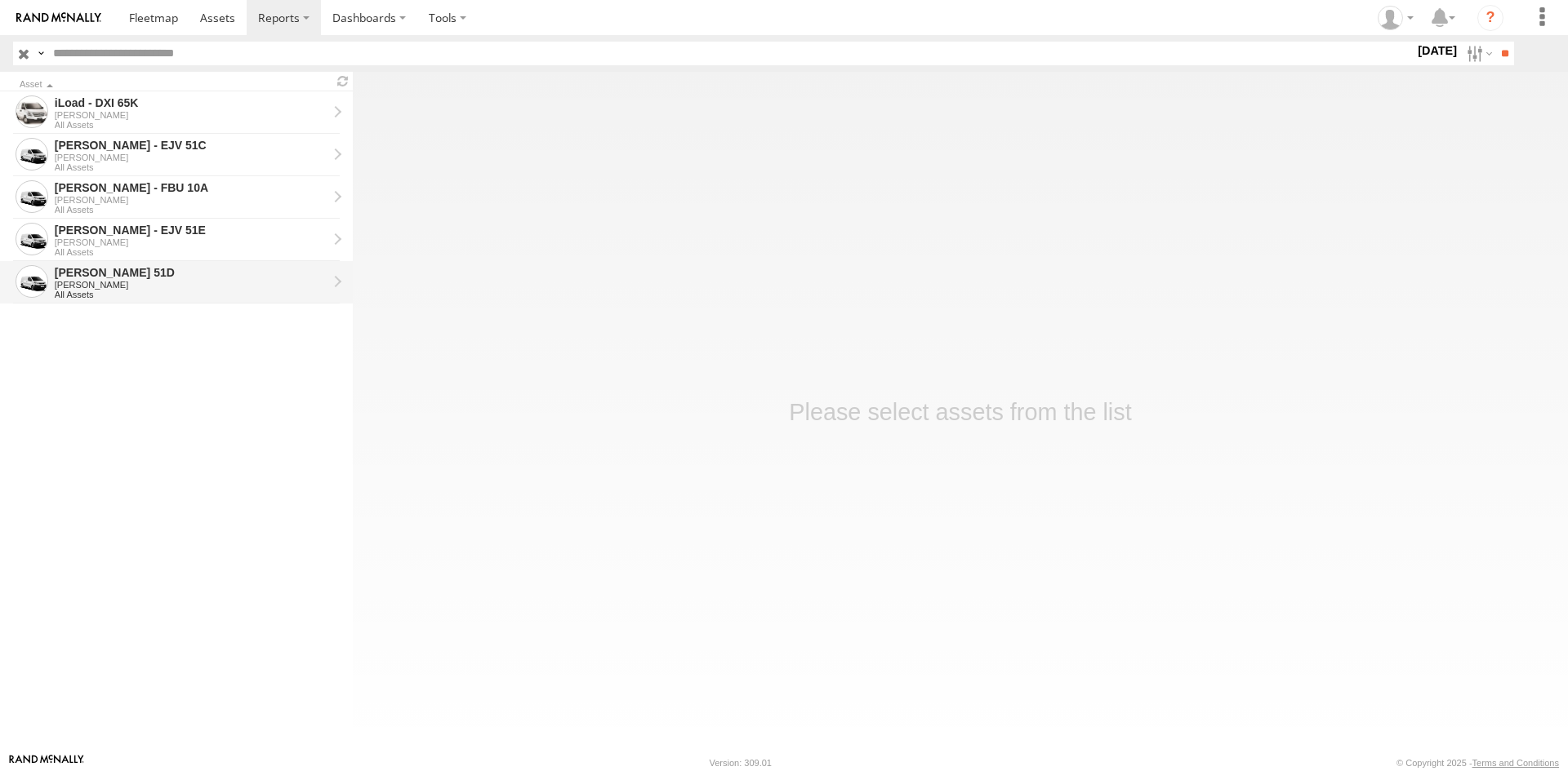
click at [156, 287] on div "[PERSON_NAME]" at bounding box center [191, 284] width 273 height 10
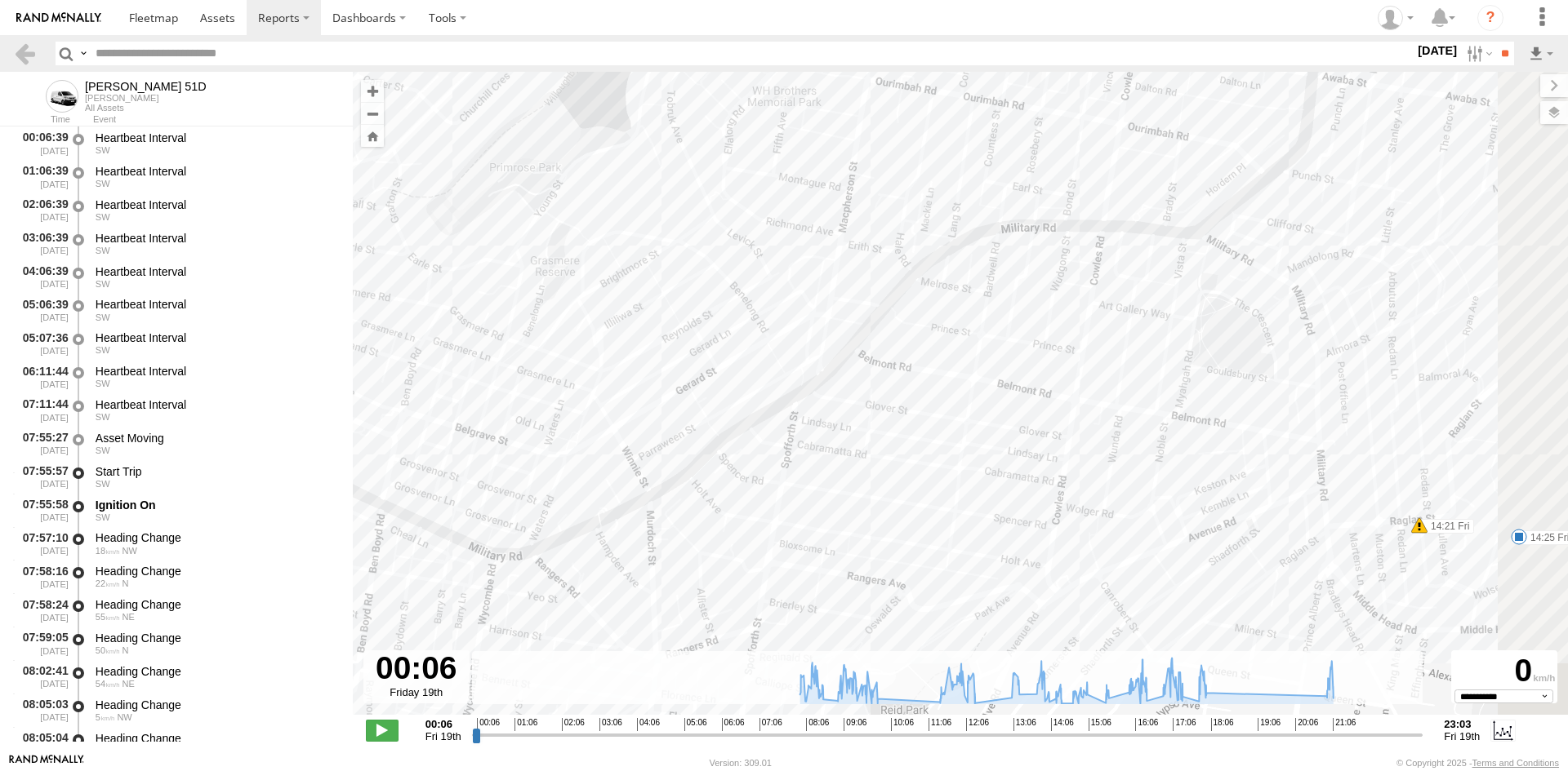
drag, startPoint x: 1045, startPoint y: 350, endPoint x: 903, endPoint y: 490, distance: 199.4
click at [903, 490] on div "Peter - EJV 51D 08:21 Fri 08:27 Fri 08:29 Fri 08:31 Fri 08:34 Fri 08:58 Fri 09:…" at bounding box center [960, 401] width 1215 height 660
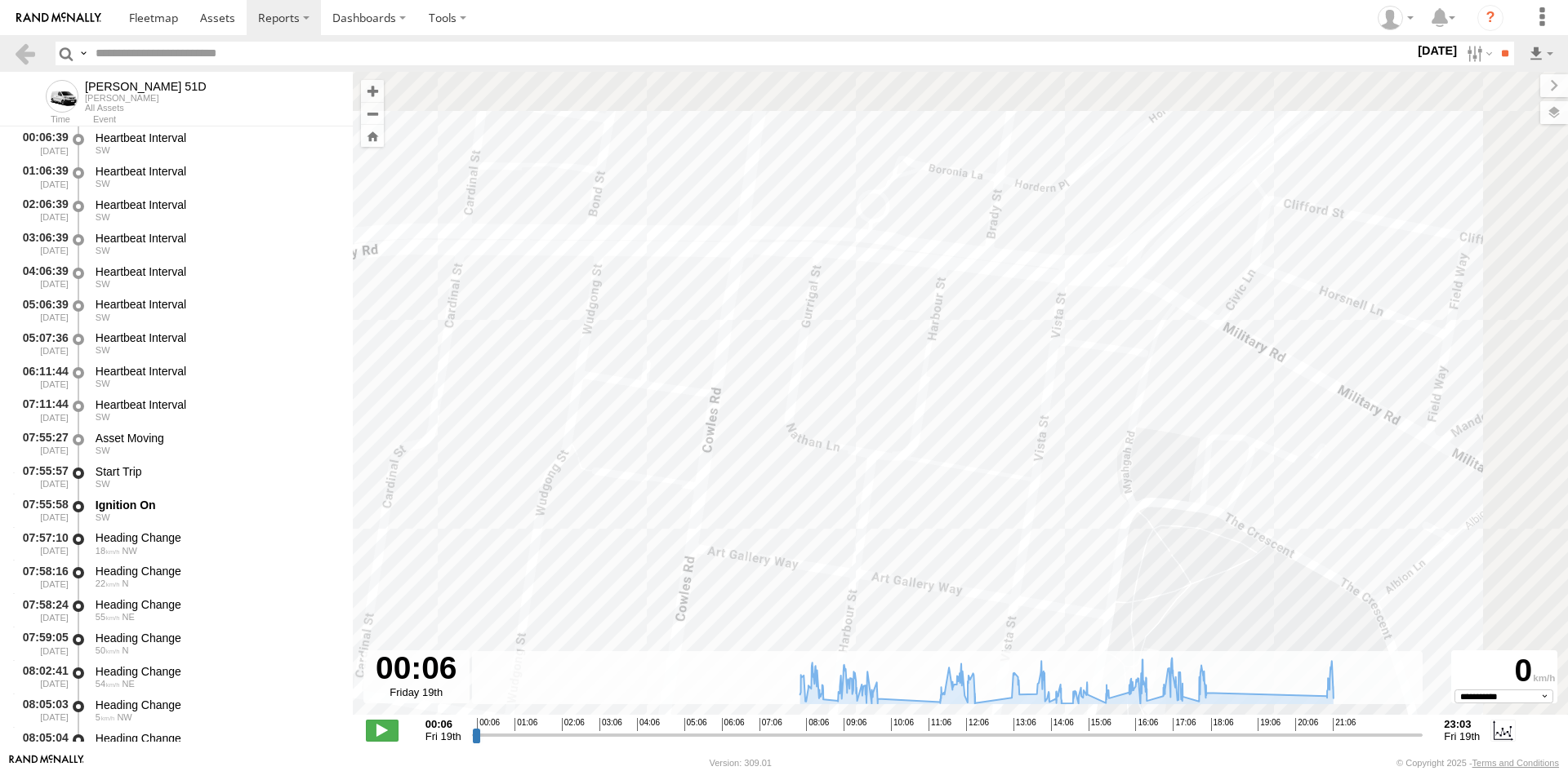
drag, startPoint x: 1130, startPoint y: 261, endPoint x: 790, endPoint y: 398, distance: 366.6
click at [790, 398] on div "Peter - EJV 51D 08:21 Fri 08:27 Fri 08:29 Fri 08:31 Fri 08:34 Fri 08:58 Fri 09:…" at bounding box center [960, 401] width 1215 height 660
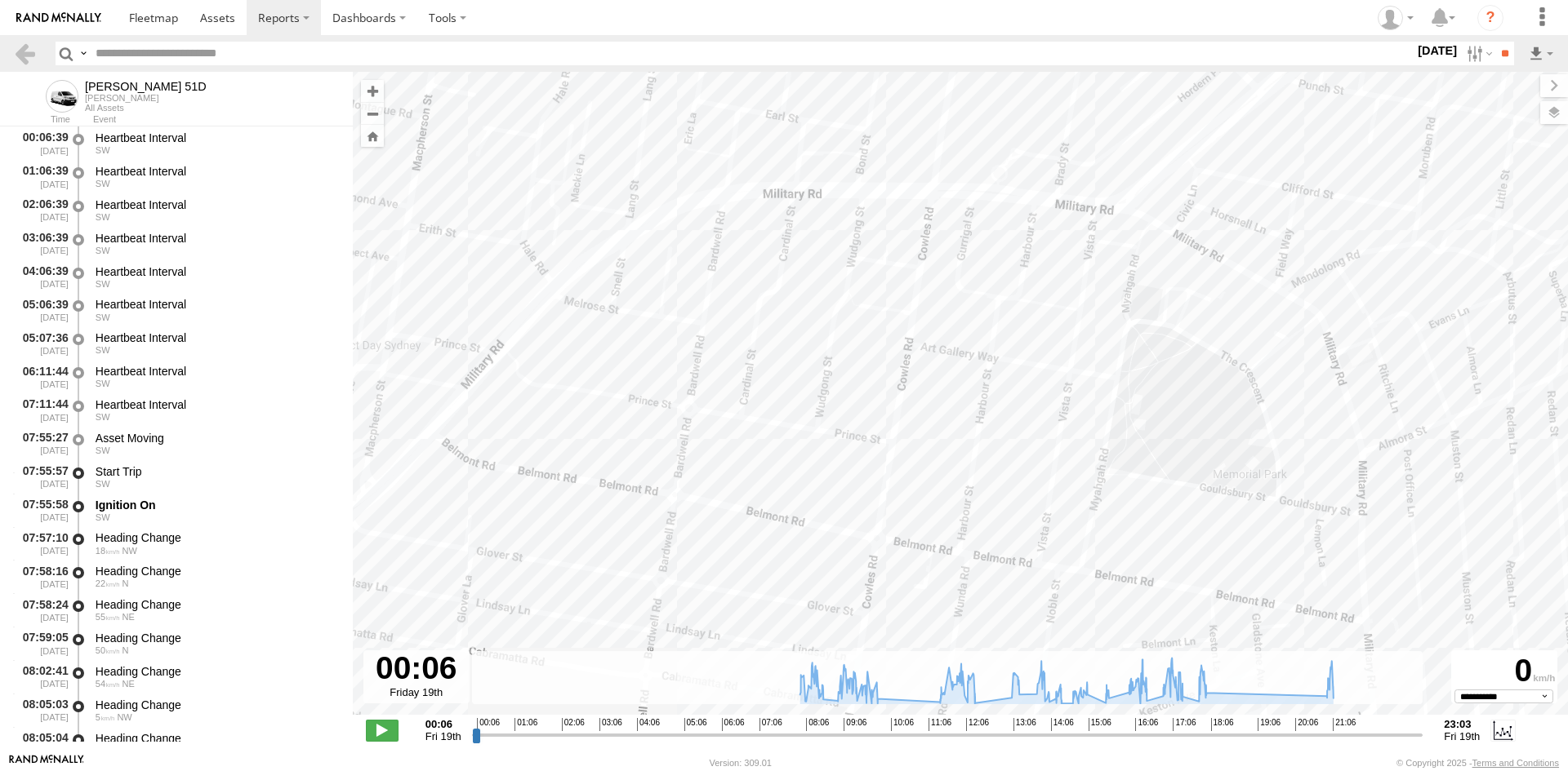
drag, startPoint x: 897, startPoint y: 505, endPoint x: 983, endPoint y: 365, distance: 164.3
click at [983, 365] on div "Peter - EJV 51D 08:21 Fri 08:27 Fri 08:29 Fri 08:31 Fri 08:34 Fri 08:58 Fri 09:…" at bounding box center [960, 401] width 1215 height 660
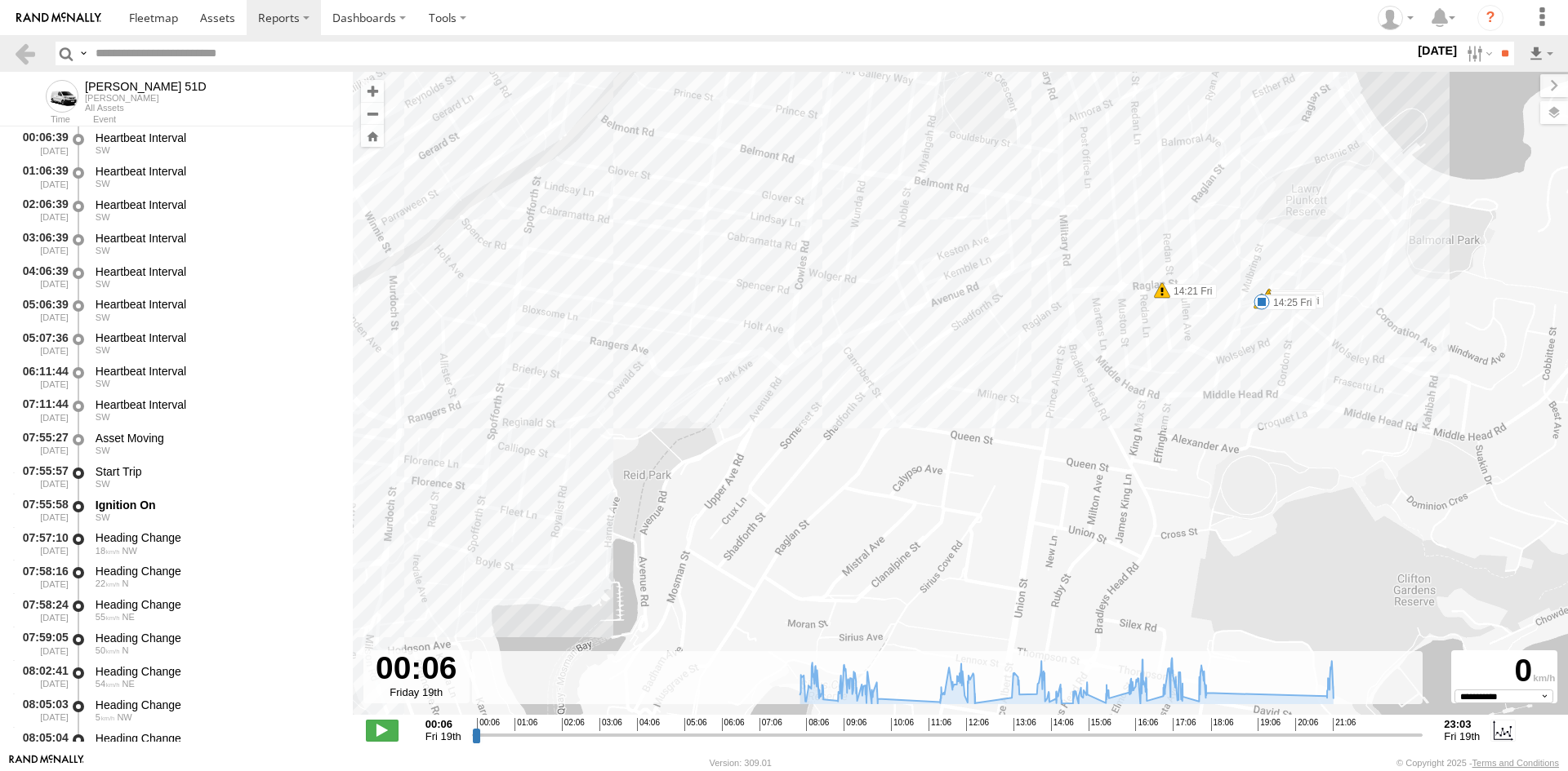
drag, startPoint x: 996, startPoint y: 562, endPoint x: 864, endPoint y: 277, distance: 314.1
click at [864, 277] on div "Peter - EJV 51D 08:21 Fri 08:27 Fri 08:29 Fri 08:31 Fri 08:34 Fri 08:58 Fri 09:…" at bounding box center [960, 401] width 1215 height 660
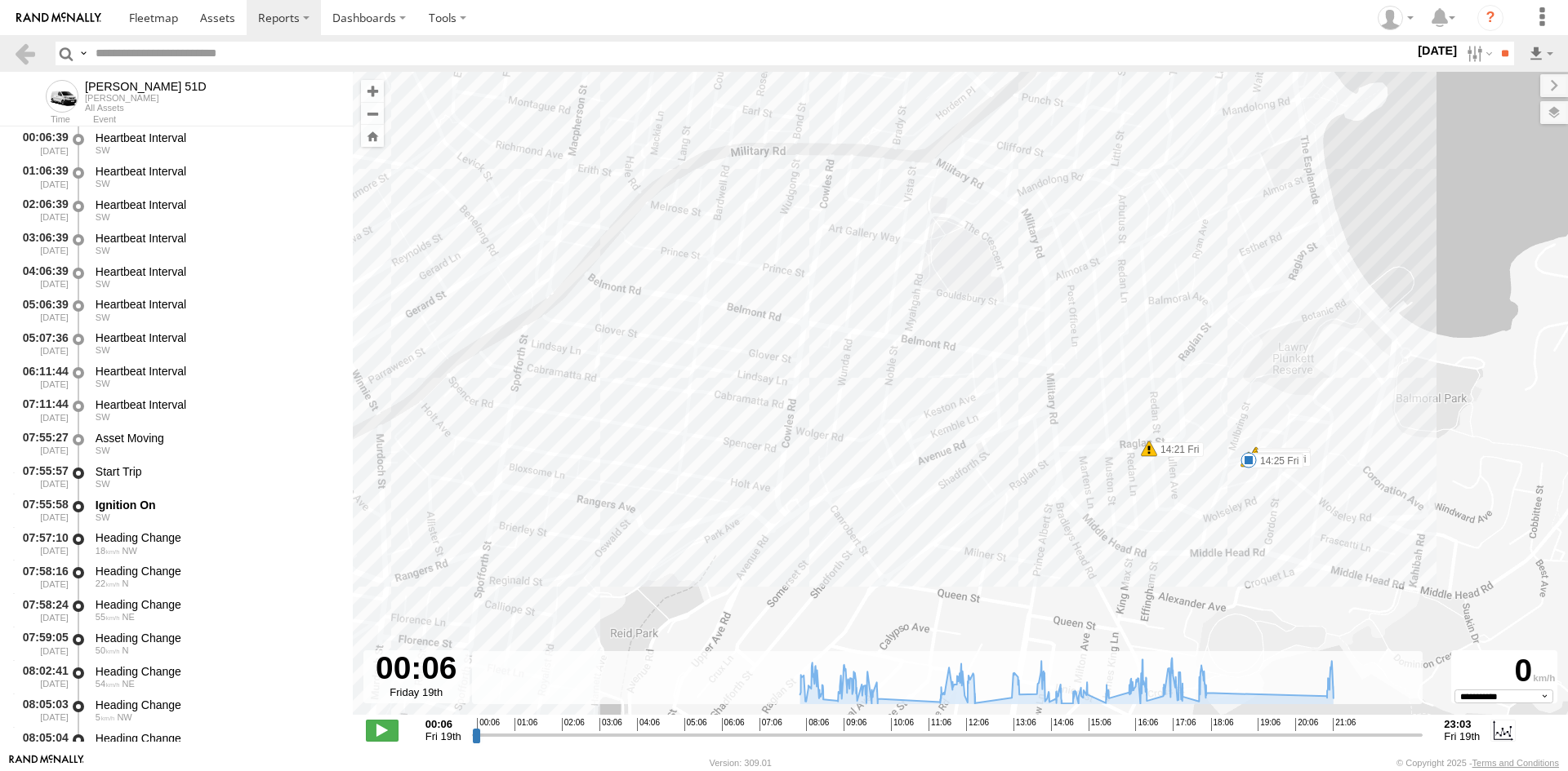
drag, startPoint x: 967, startPoint y: 315, endPoint x: 974, endPoint y: 468, distance: 153.2
click at [974, 468] on div "Peter - EJV 51D 08:21 Fri 08:27 Fri 08:29 Fri 08:31 Fri 08:34 Fri 08:58 Fri 09:…" at bounding box center [960, 401] width 1215 height 660
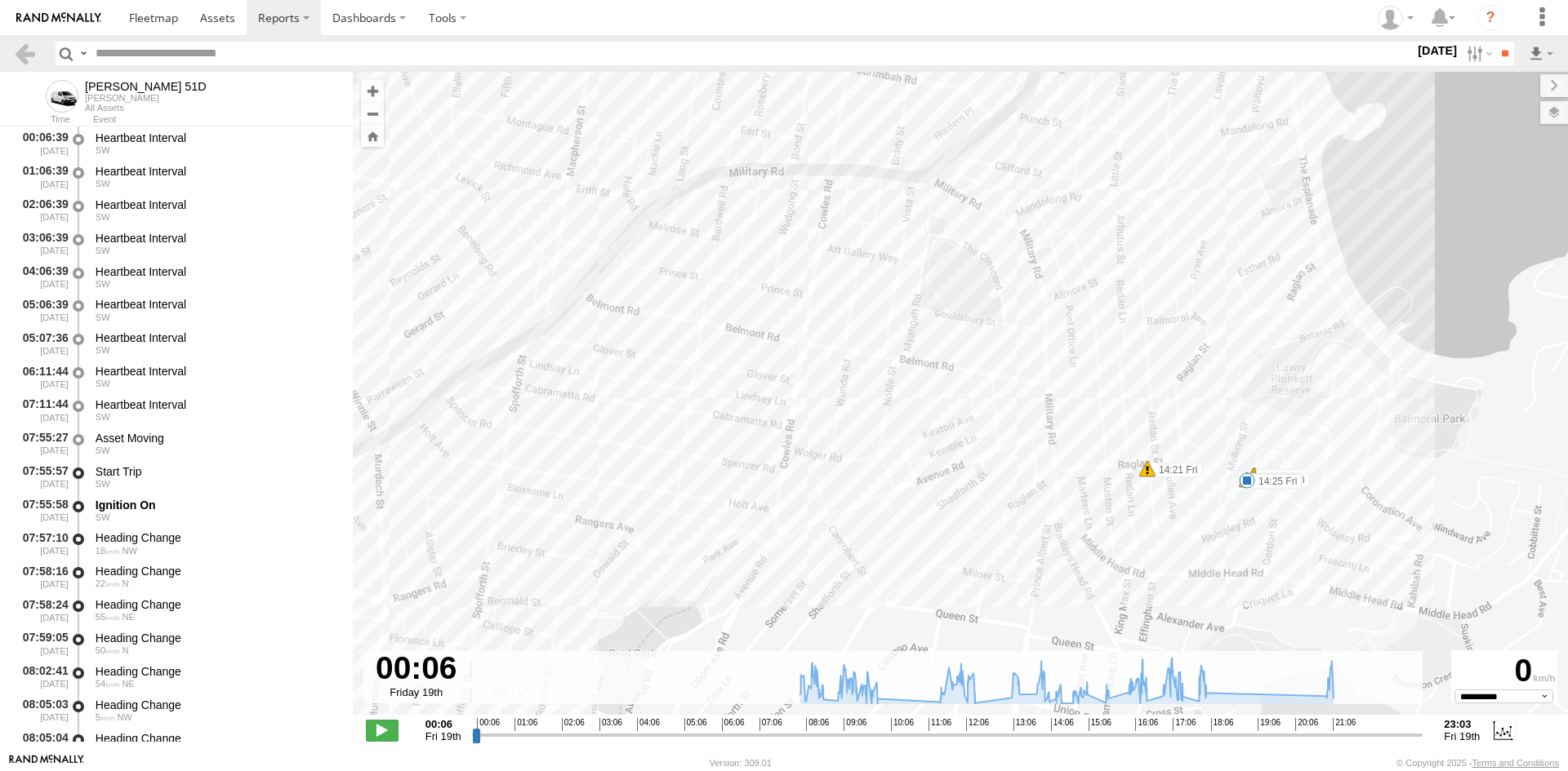
drag, startPoint x: 950, startPoint y: 304, endPoint x: 854, endPoint y: 424, distance: 153.7
click at [854, 424] on div "Peter - EJV 51D 08:21 Fri 08:27 Fri 08:29 Fri 08:31 Fri 08:34 Fri 08:58 Fri 09:…" at bounding box center [960, 401] width 1215 height 660
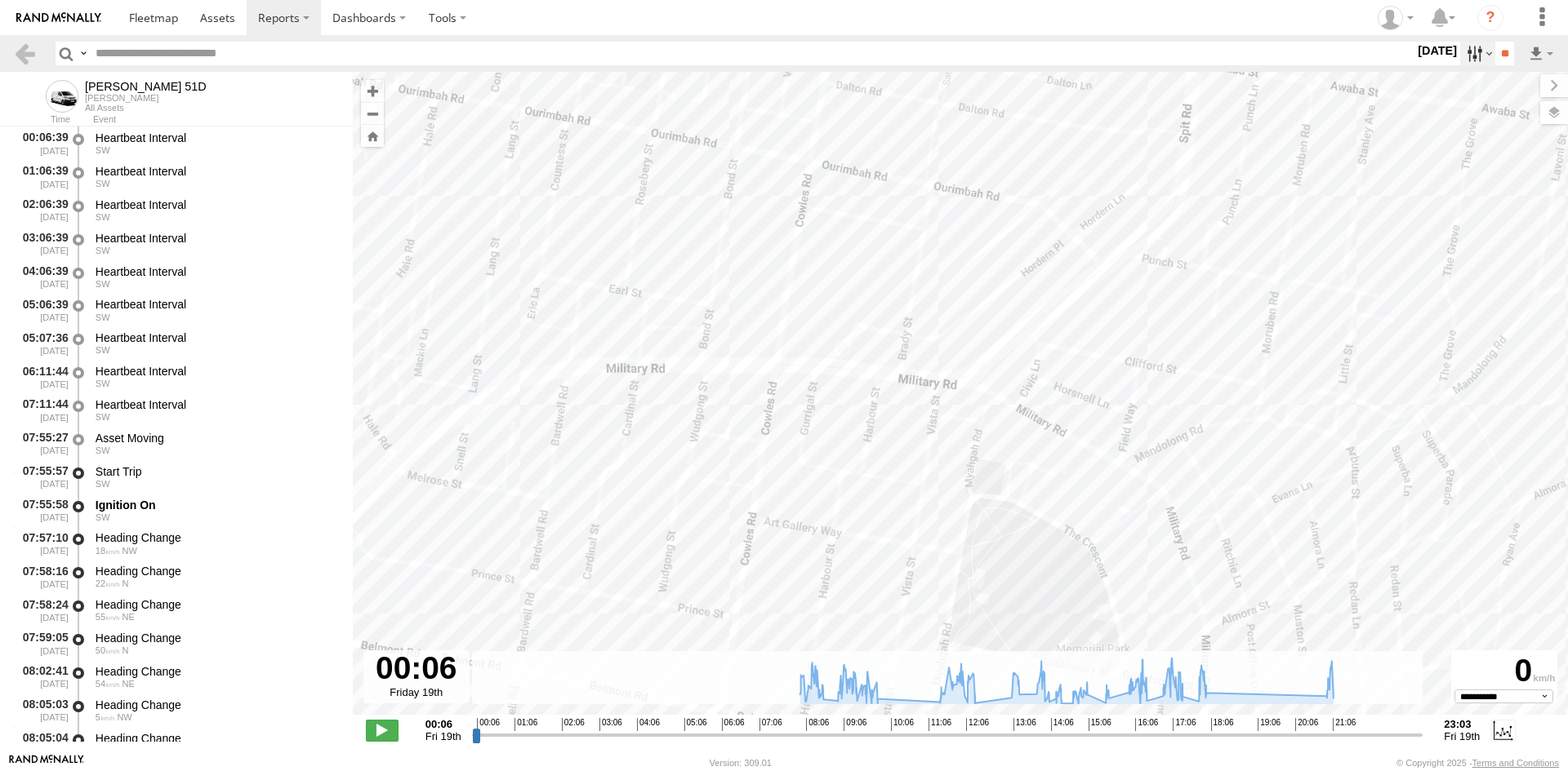
click at [1461, 57] on label at bounding box center [1478, 54] width 35 height 24
click at [0, 0] on label at bounding box center [0, 0] width 0 height 0
click at [1501, 59] on input "**" at bounding box center [1504, 54] width 19 height 24
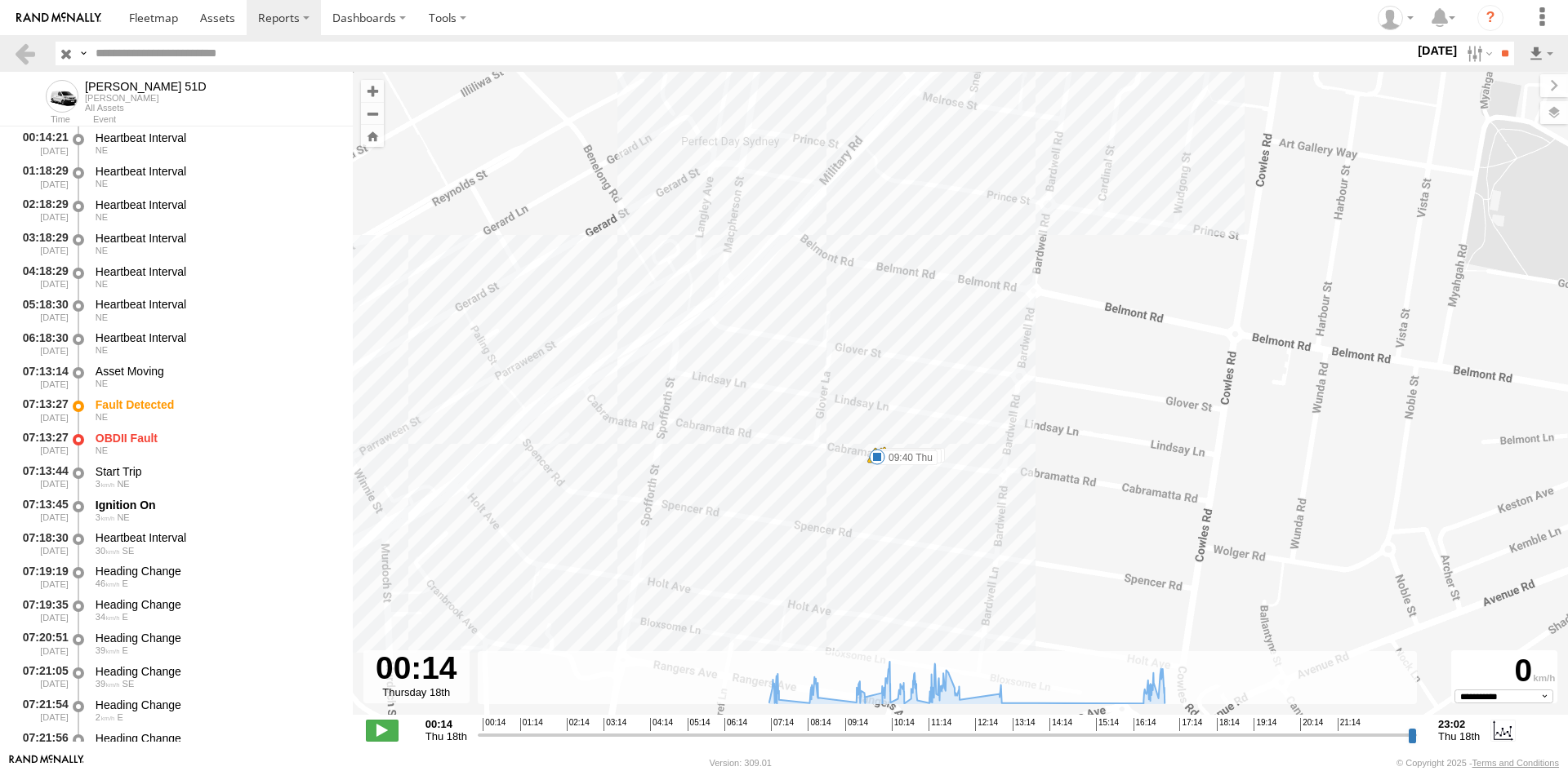
drag, startPoint x: 1081, startPoint y: 317, endPoint x: 1021, endPoint y: 527, distance: 218.4
click at [1021, 527] on div "Peter - EJV 51D 07:13 Thu 07:13 Thu 07:28 Thu 08:30 Thu 09:36 Thu 09:36 Thu 09:…" at bounding box center [960, 401] width 1215 height 660
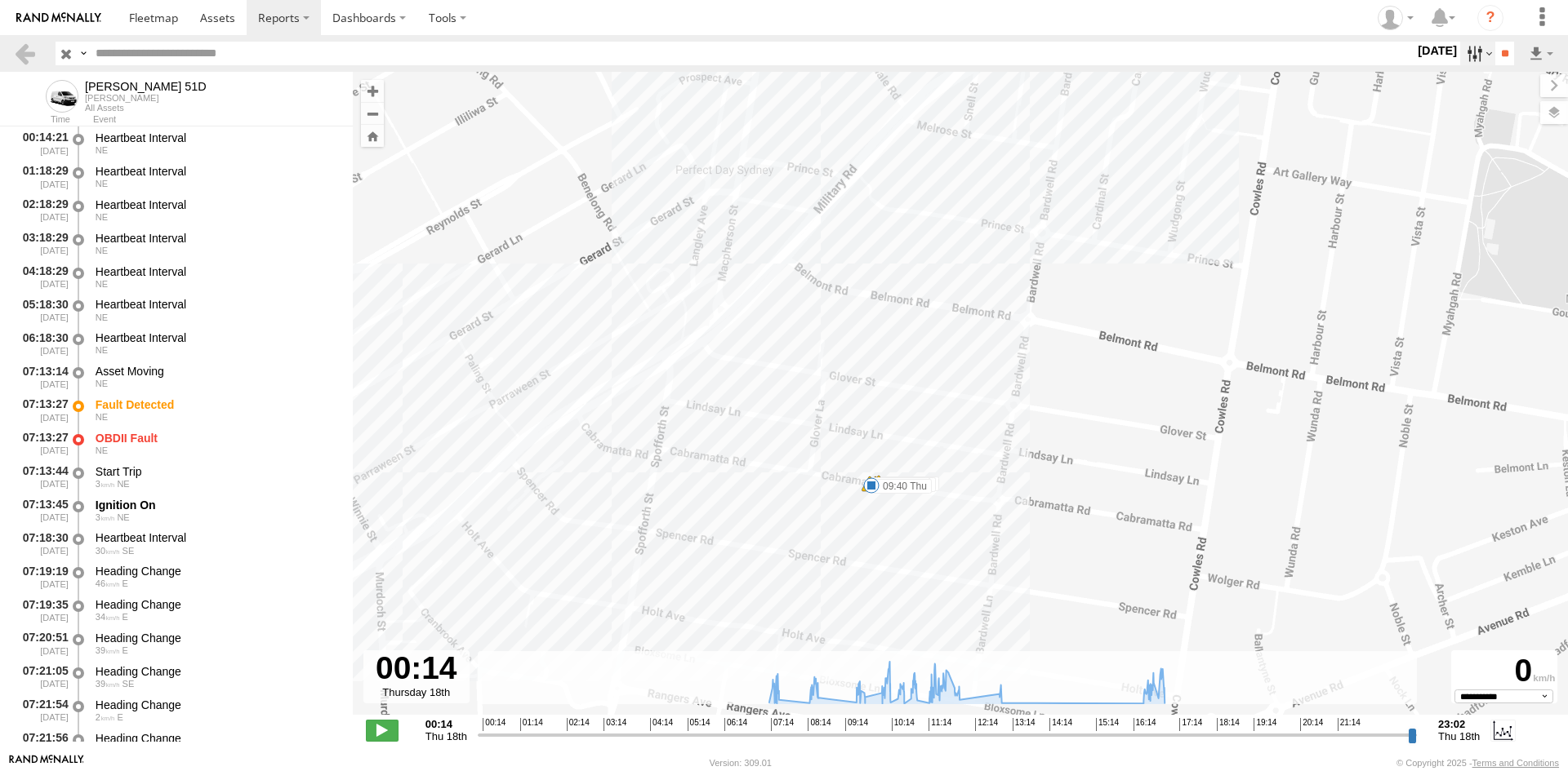
click at [1472, 59] on label at bounding box center [1478, 54] width 35 height 24
click at [0, 0] on label at bounding box center [0, 0] width 0 height 0
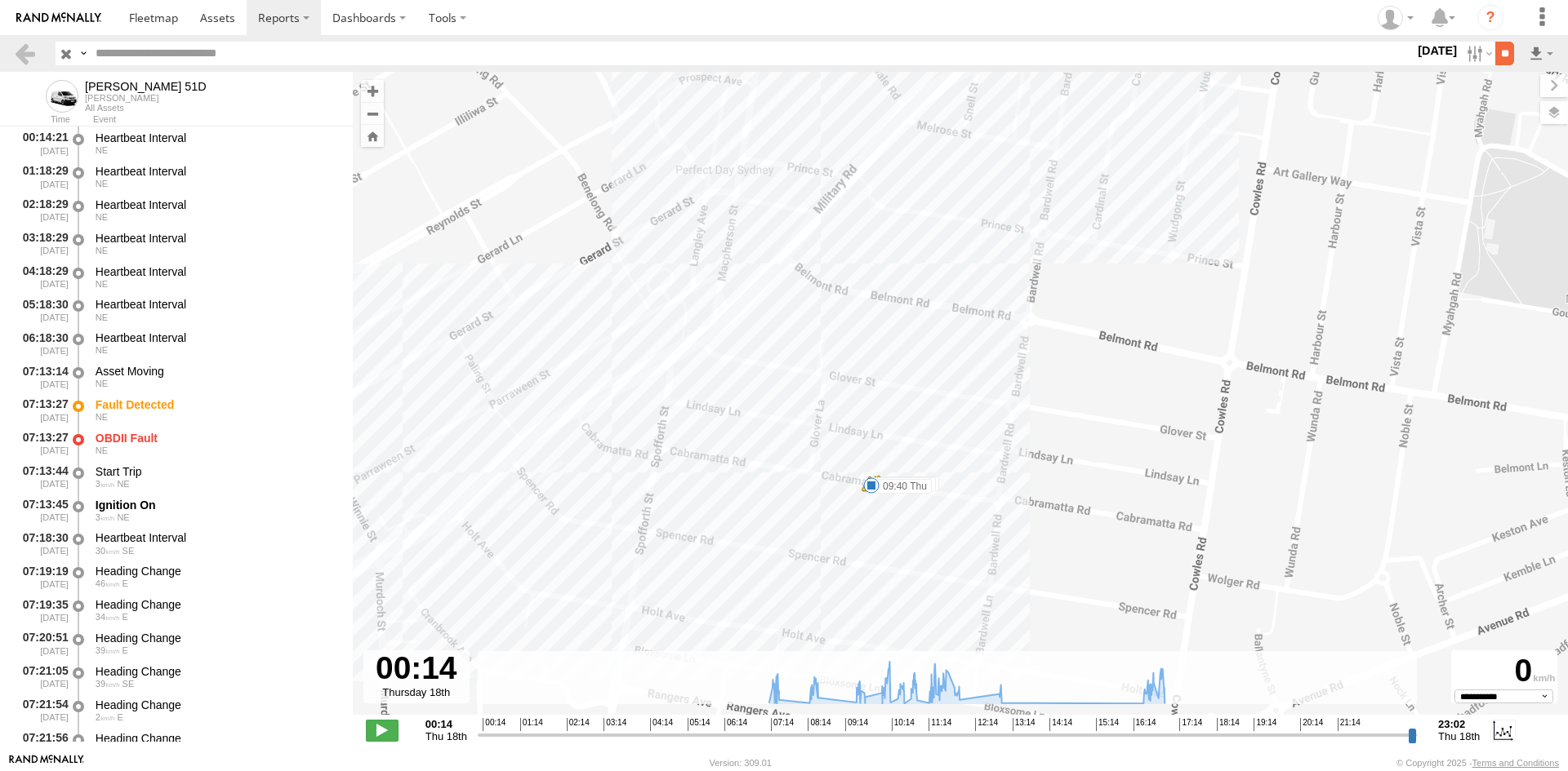
click at [1495, 53] on input "**" at bounding box center [1504, 54] width 19 height 24
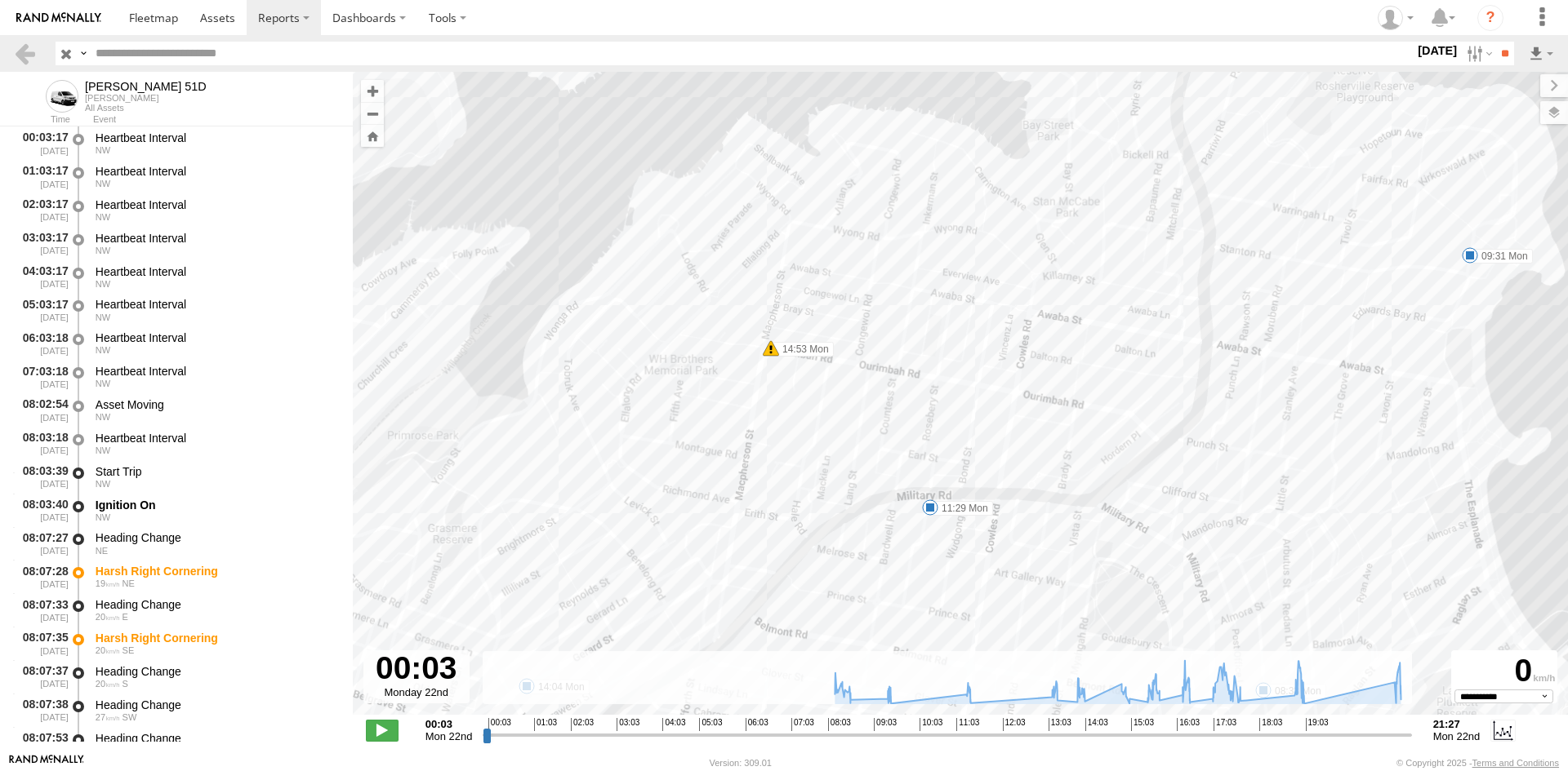
drag, startPoint x: 790, startPoint y: 570, endPoint x: 789, endPoint y: 454, distance: 116.0
click at [789, 454] on div "Peter - EJV 51D 08:33 Mon 09:31 Mon 11:29 Mon 13:31 Mon 14:04 Mon 15:07 Mon 15:…" at bounding box center [960, 401] width 1215 height 660
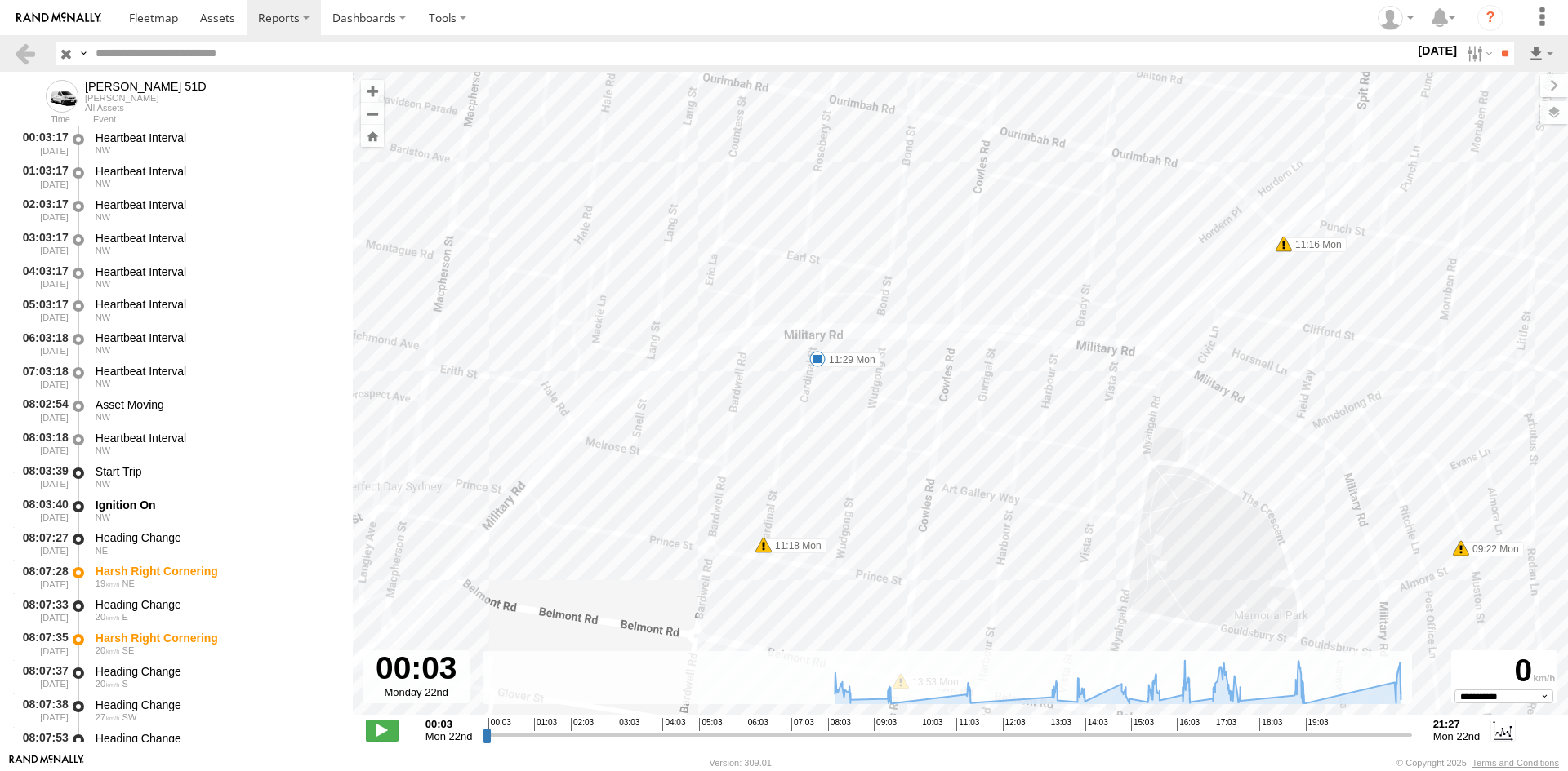
drag, startPoint x: 853, startPoint y: 533, endPoint x: 844, endPoint y: 502, distance: 32.3
click at [844, 502] on div "Peter - EJV 51D 08:33 Mon 09:31 Mon 11:29 Mon 13:31 Mon 14:04 Mon 15:07 Mon 15:…" at bounding box center [960, 401] width 1215 height 660
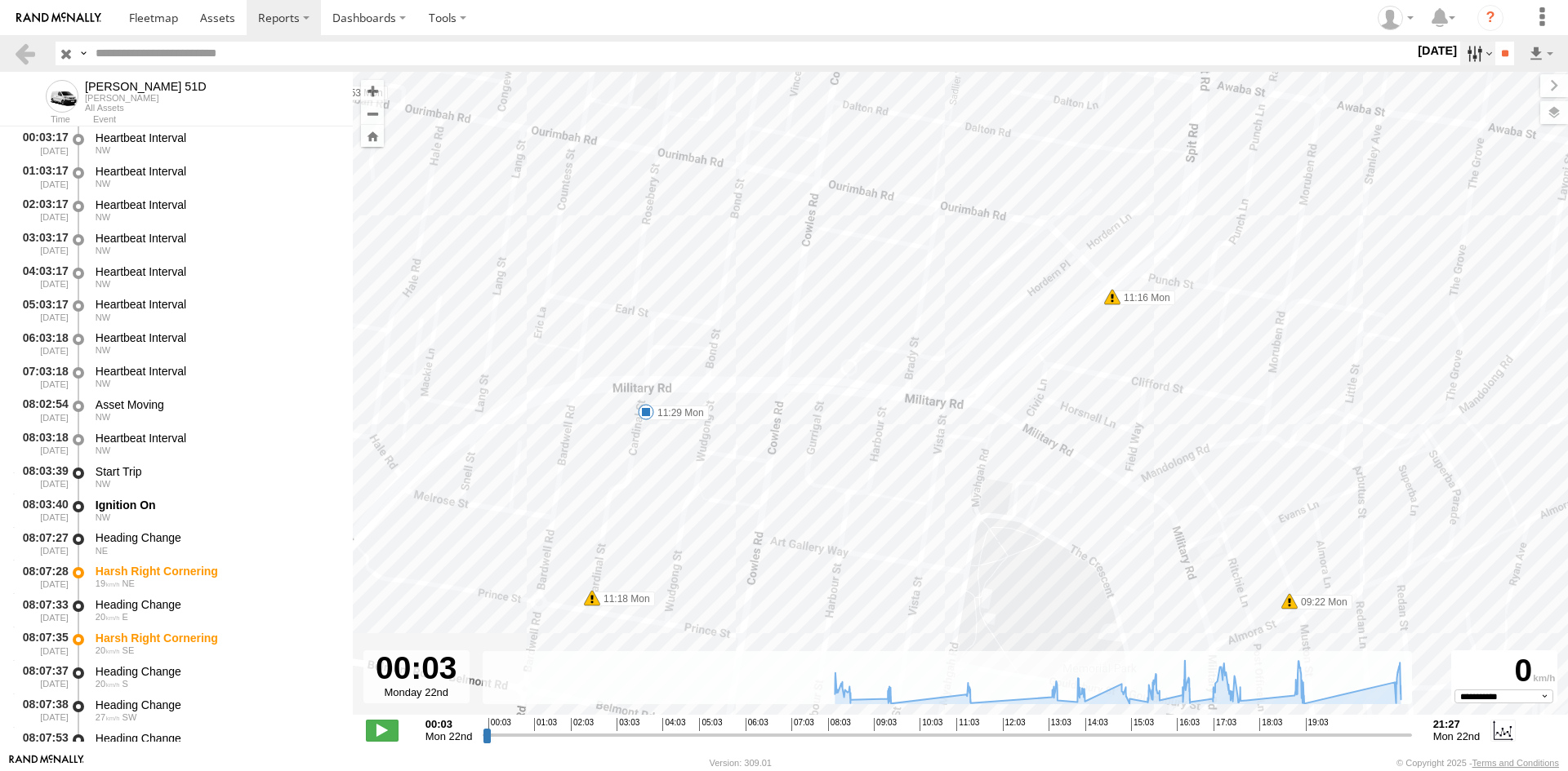
click at [1464, 45] on label at bounding box center [1478, 54] width 35 height 24
click at [0, 0] on label at bounding box center [0, 0] width 0 height 0
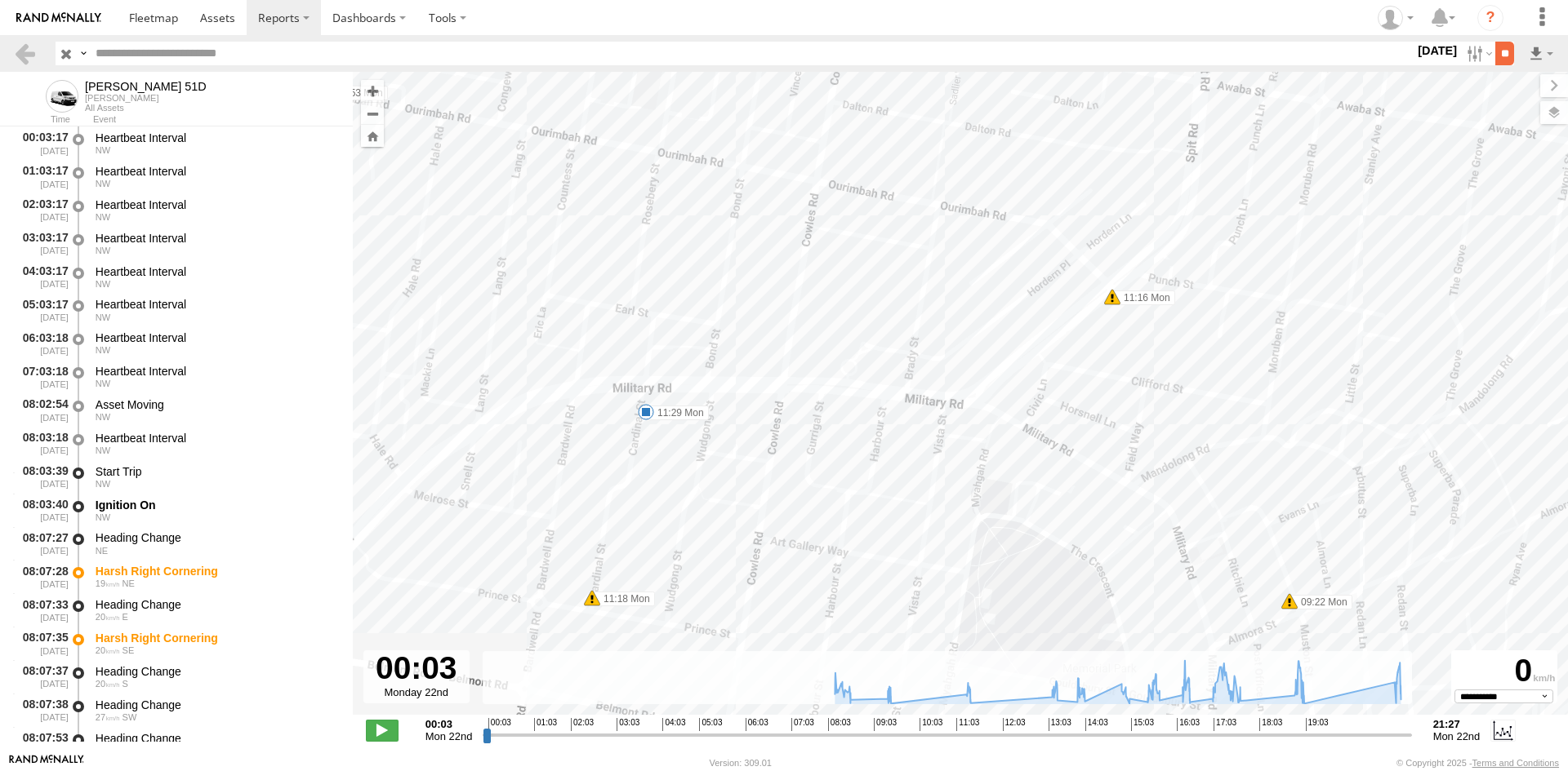
click at [1500, 50] on input "**" at bounding box center [1504, 54] width 19 height 24
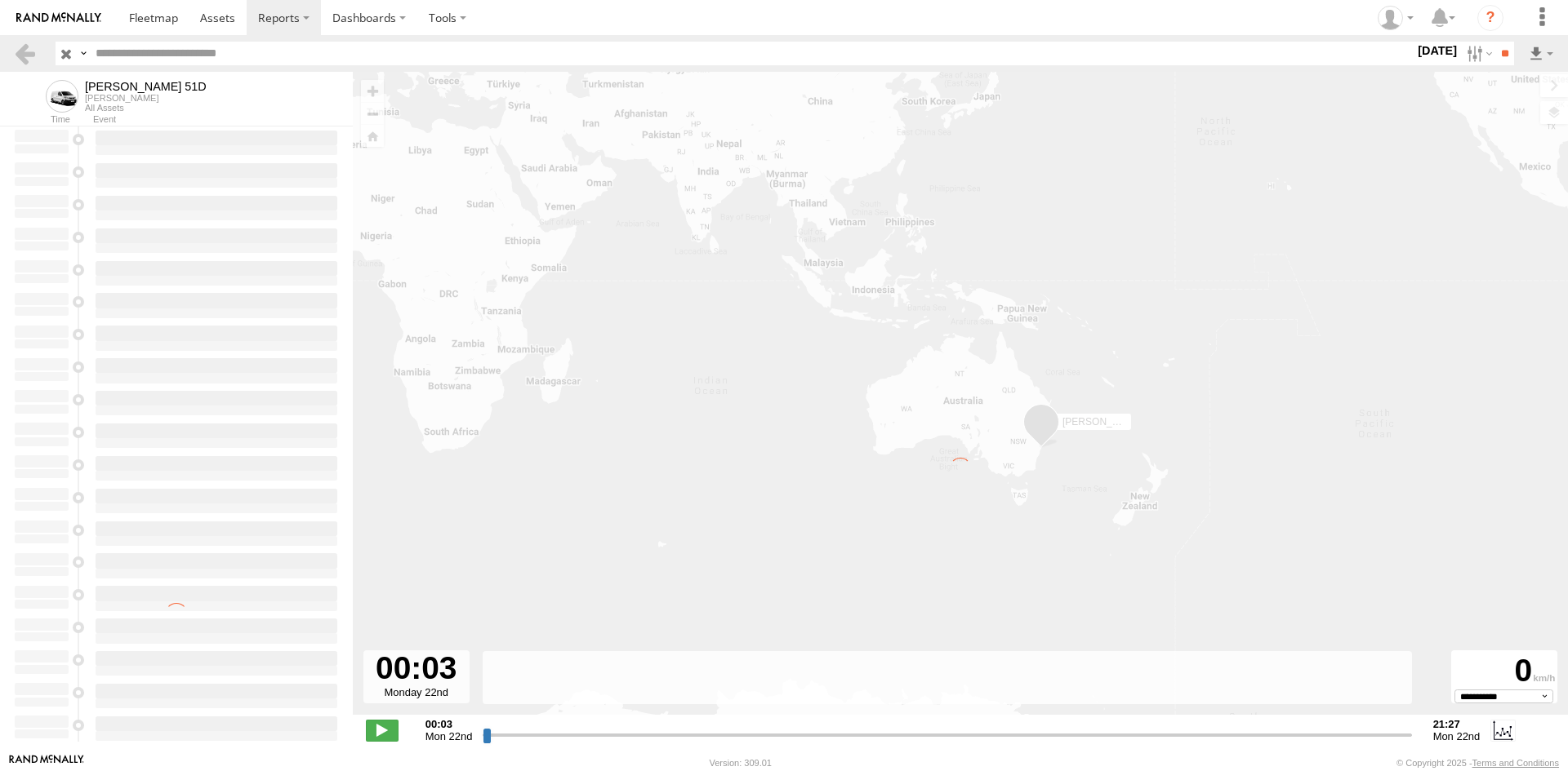
type input "**********"
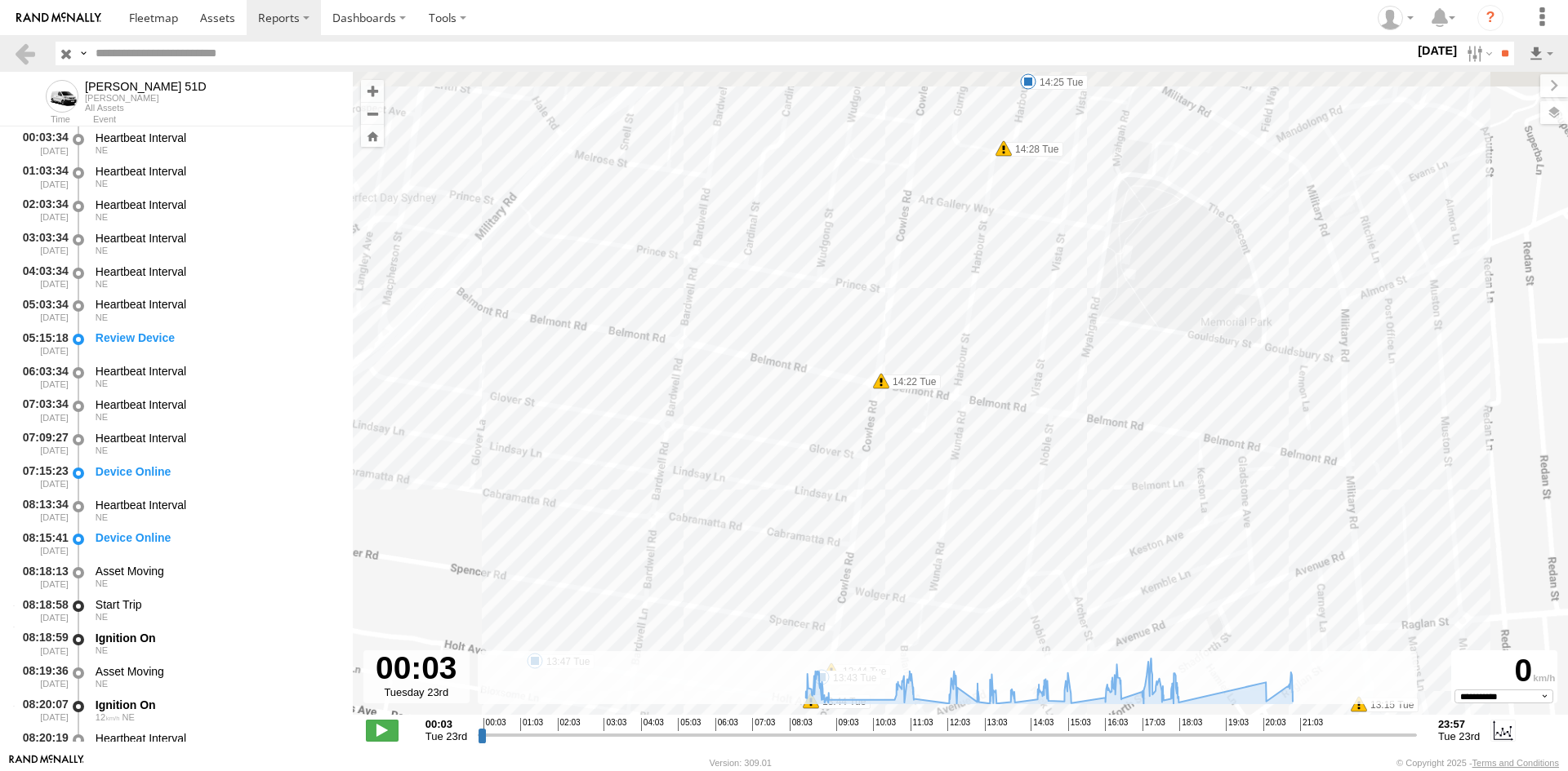
drag, startPoint x: 981, startPoint y: 153, endPoint x: 905, endPoint y: 366, distance: 226.2
click at [905, 366] on div "Peter - EJV 51D 09:15 Tue 11:13 Tue 11:58 Tue 15:17 Tue 16:36 Tue 18:04 Tue 20:…" at bounding box center [960, 401] width 1215 height 660
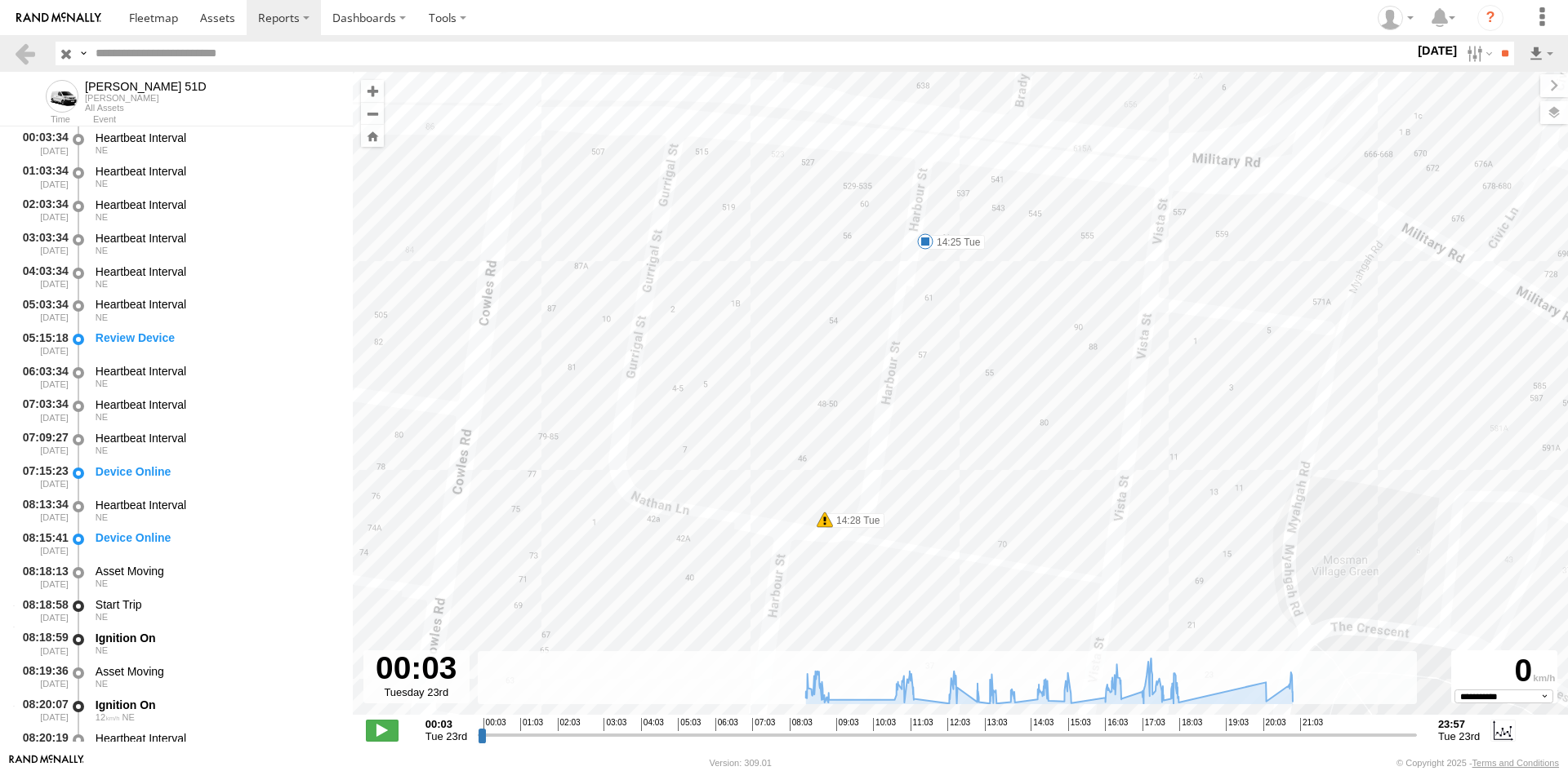
drag, startPoint x: 961, startPoint y: 282, endPoint x: 941, endPoint y: 351, distance: 71.8
click at [941, 351] on div "Peter - EJV 51D 09:15 Tue 11:13 Tue 11:58 Tue 15:17 Tue 16:36 Tue 18:04 Tue 20:…" at bounding box center [960, 401] width 1215 height 660
click at [896, 259] on span at bounding box center [892, 263] width 17 height 17
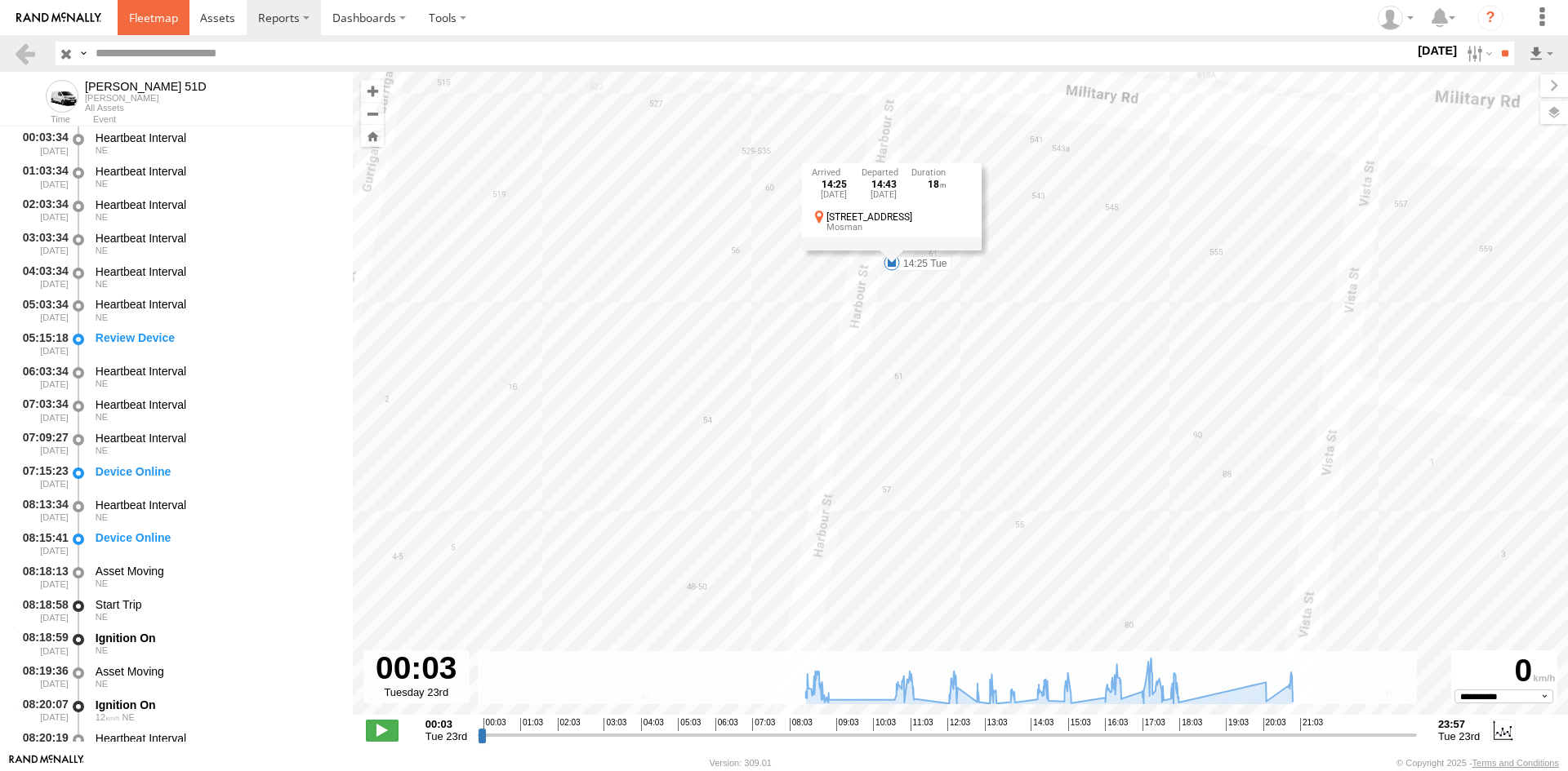
click at [148, 17] on span at bounding box center [153, 18] width 49 height 16
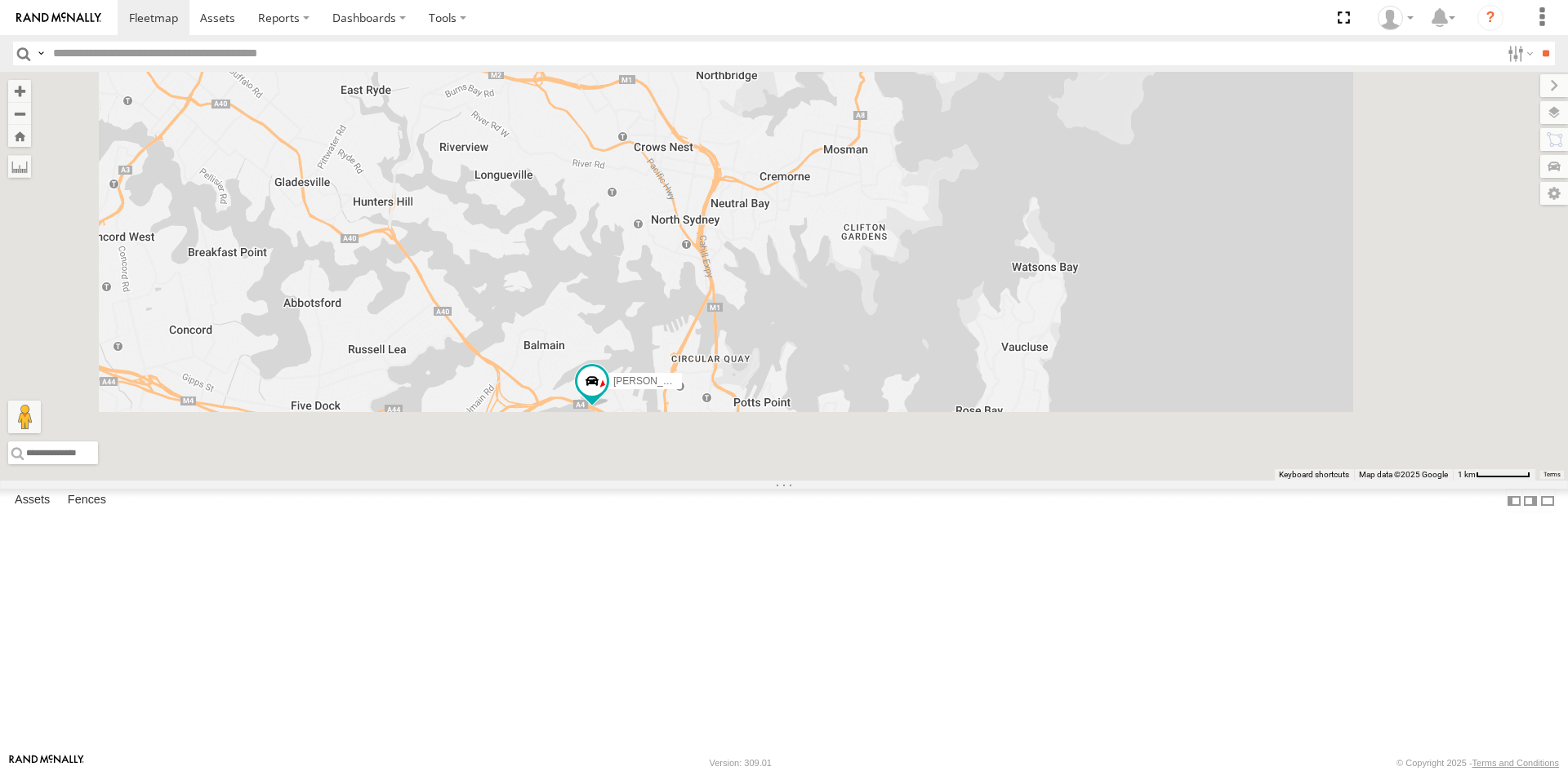
drag, startPoint x: 955, startPoint y: 625, endPoint x: 926, endPoint y: 407, distance: 219.9
click at [926, 407] on div "3 [PERSON_NAME] - EJV 51D iLoad - DXI 65K" at bounding box center [784, 275] width 1568 height 409
